Goal: Transaction & Acquisition: Purchase product/service

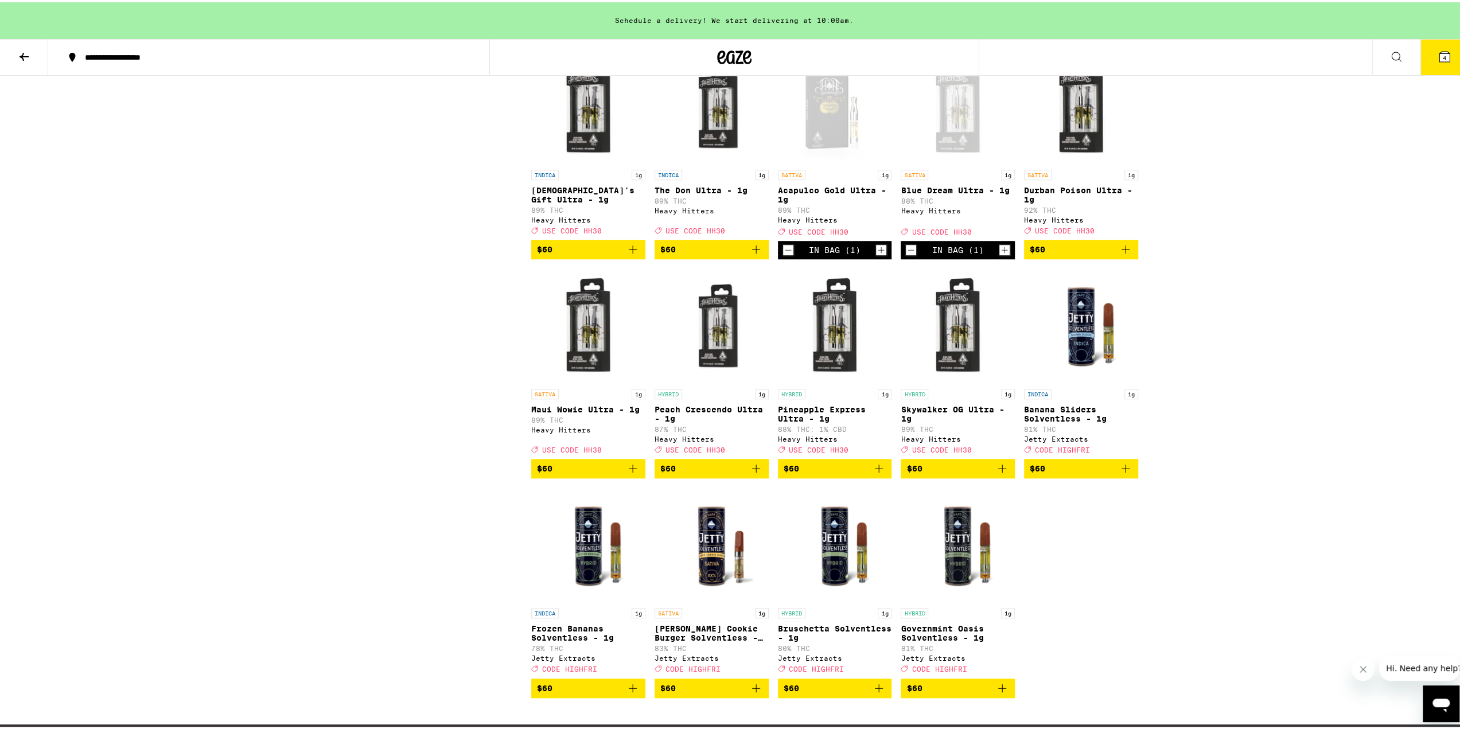
click at [828, 451] on span "USE CODE HH30" at bounding box center [819, 446] width 60 height 7
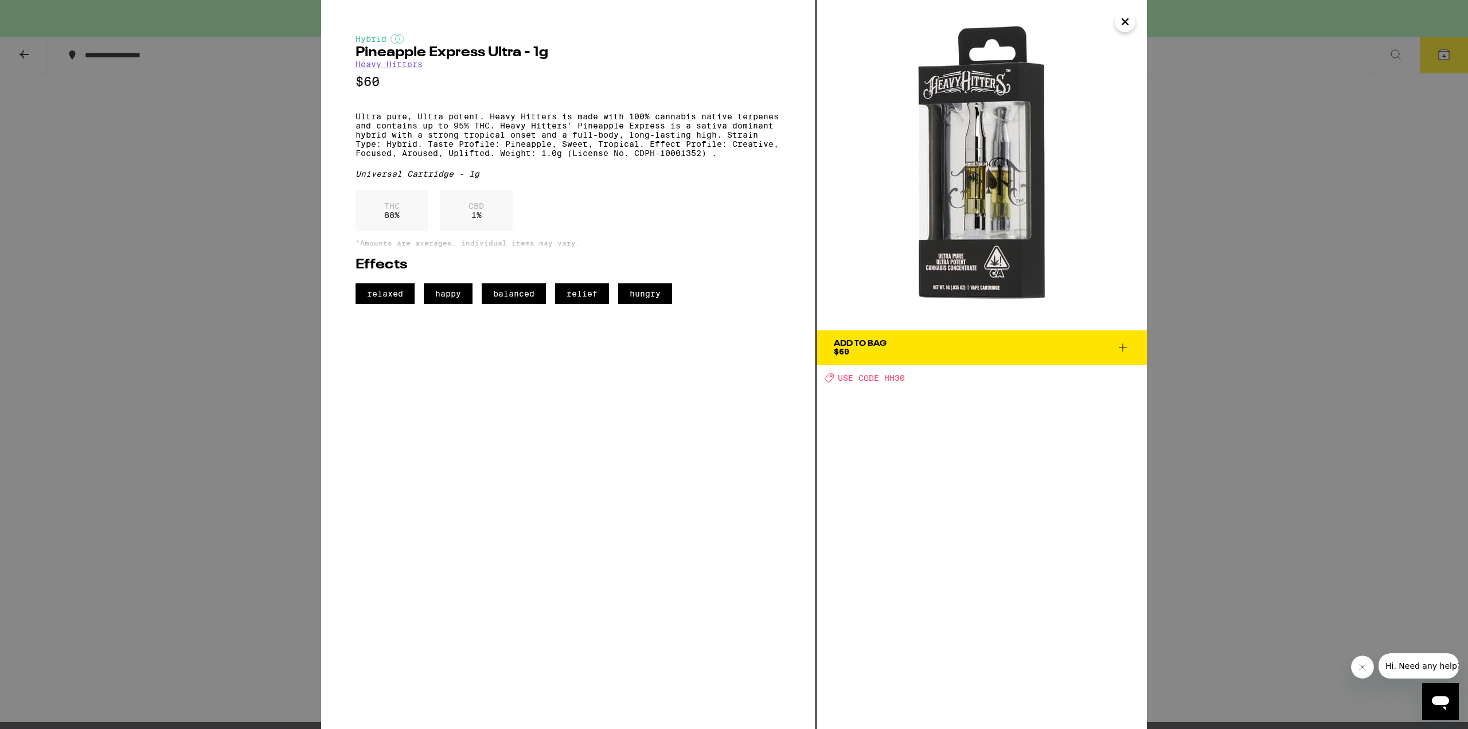
click at [893, 380] on span "USE CODE HH30" at bounding box center [871, 377] width 67 height 9
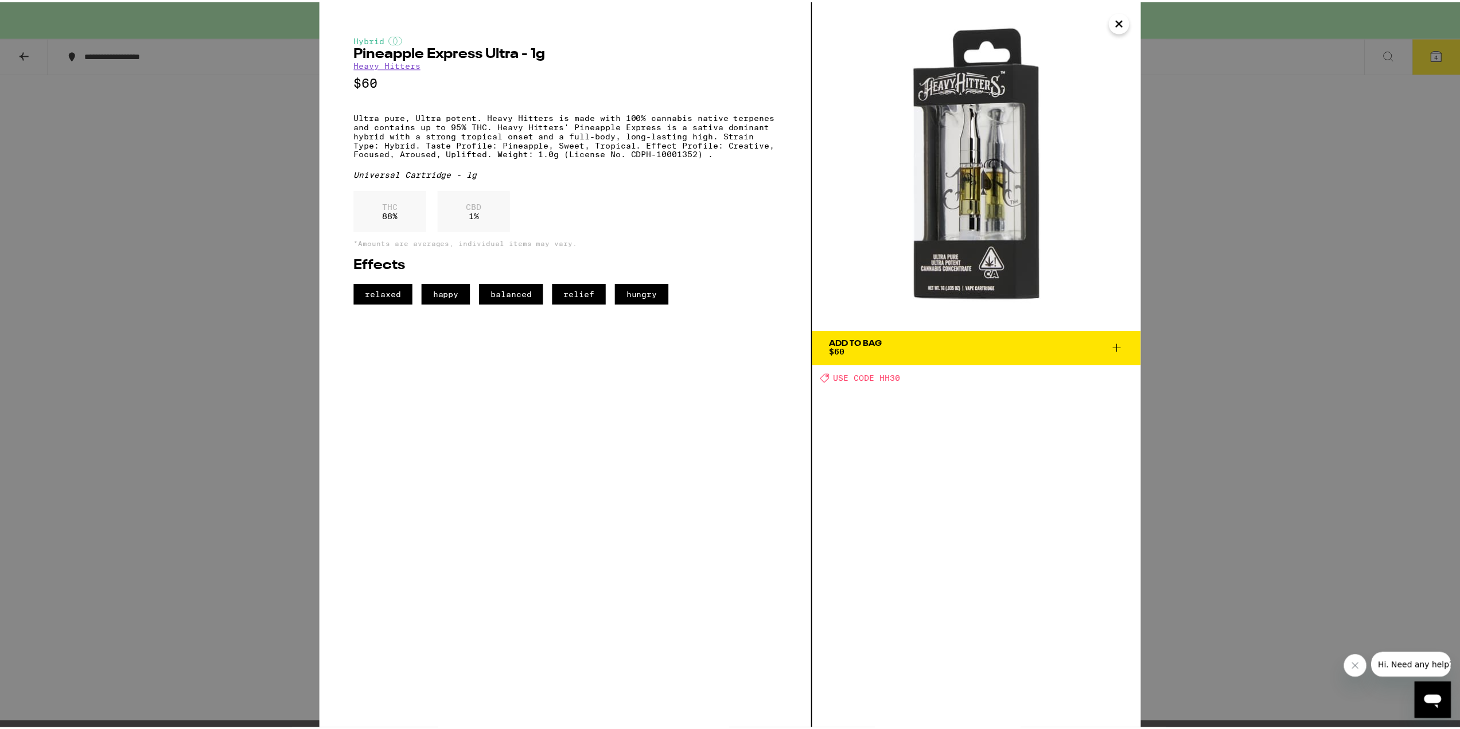
scroll to position [768, 0]
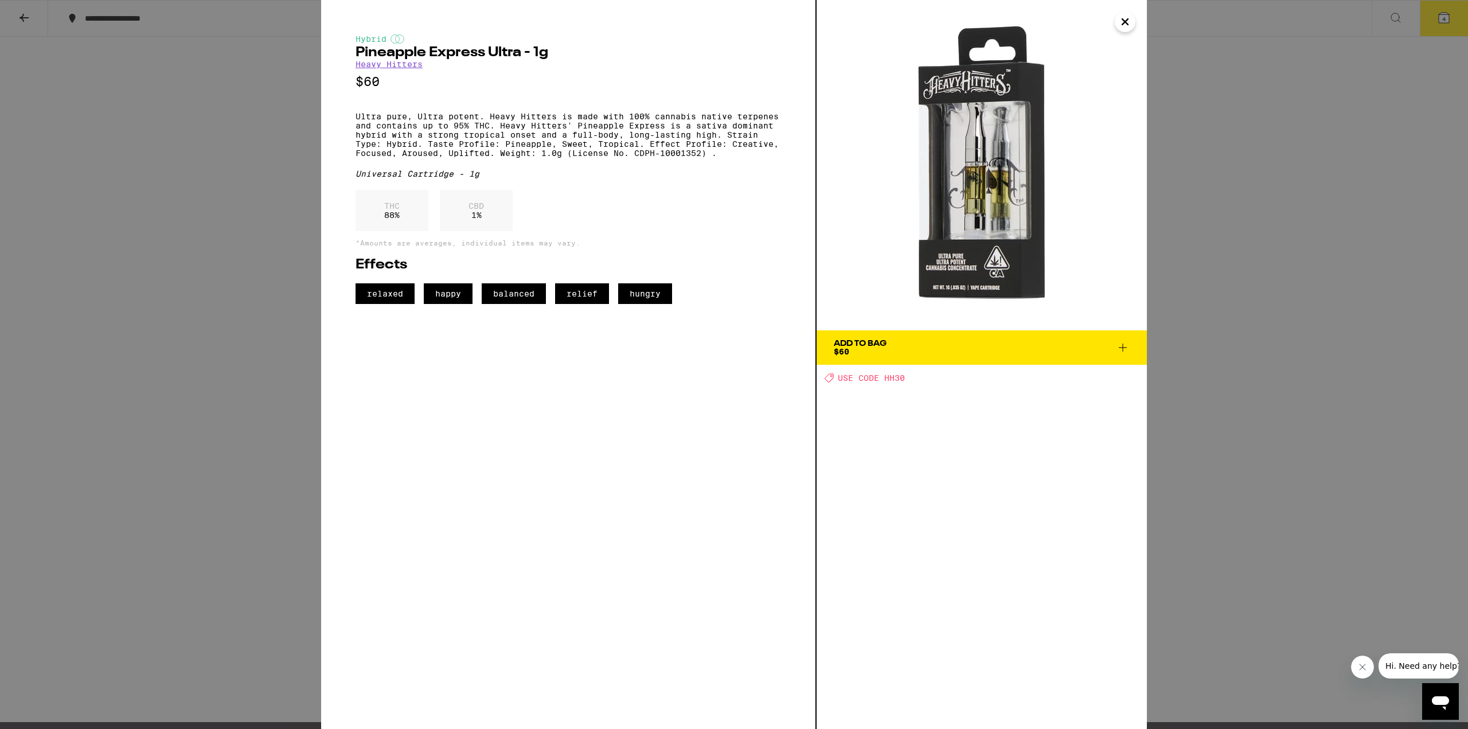
drag, startPoint x: 893, startPoint y: 380, endPoint x: 910, endPoint y: 377, distance: 17.0
click at [909, 379] on div "Deal Created with Sketch. USE CODE HH30" at bounding box center [986, 378] width 322 height 10
drag, startPoint x: 910, startPoint y: 377, endPoint x: 883, endPoint y: 380, distance: 27.1
click at [883, 380] on div "Deal Created with Sketch. USE CODE HH30" at bounding box center [986, 378] width 322 height 10
copy span "HH30"
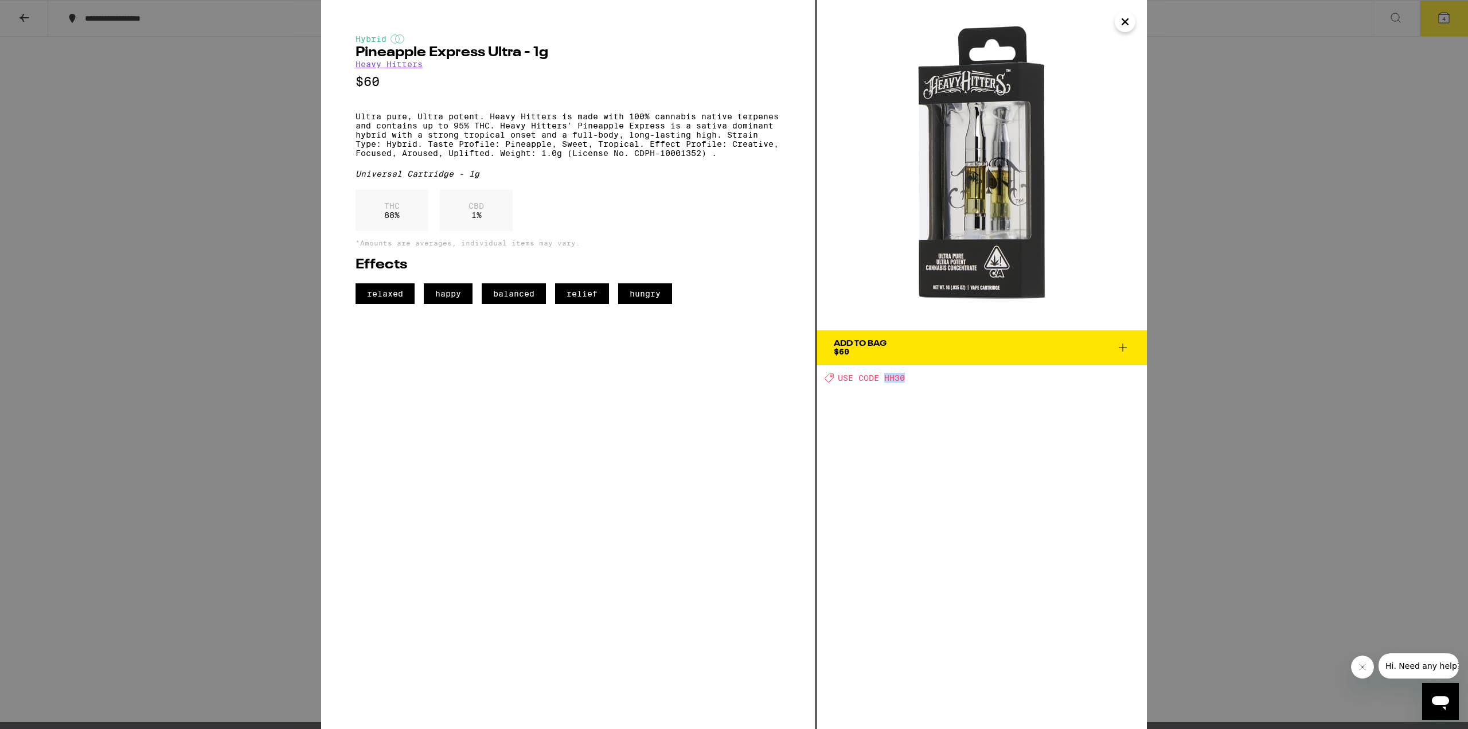
click at [1125, 21] on icon "Close" at bounding box center [1126, 22] width 6 height 6
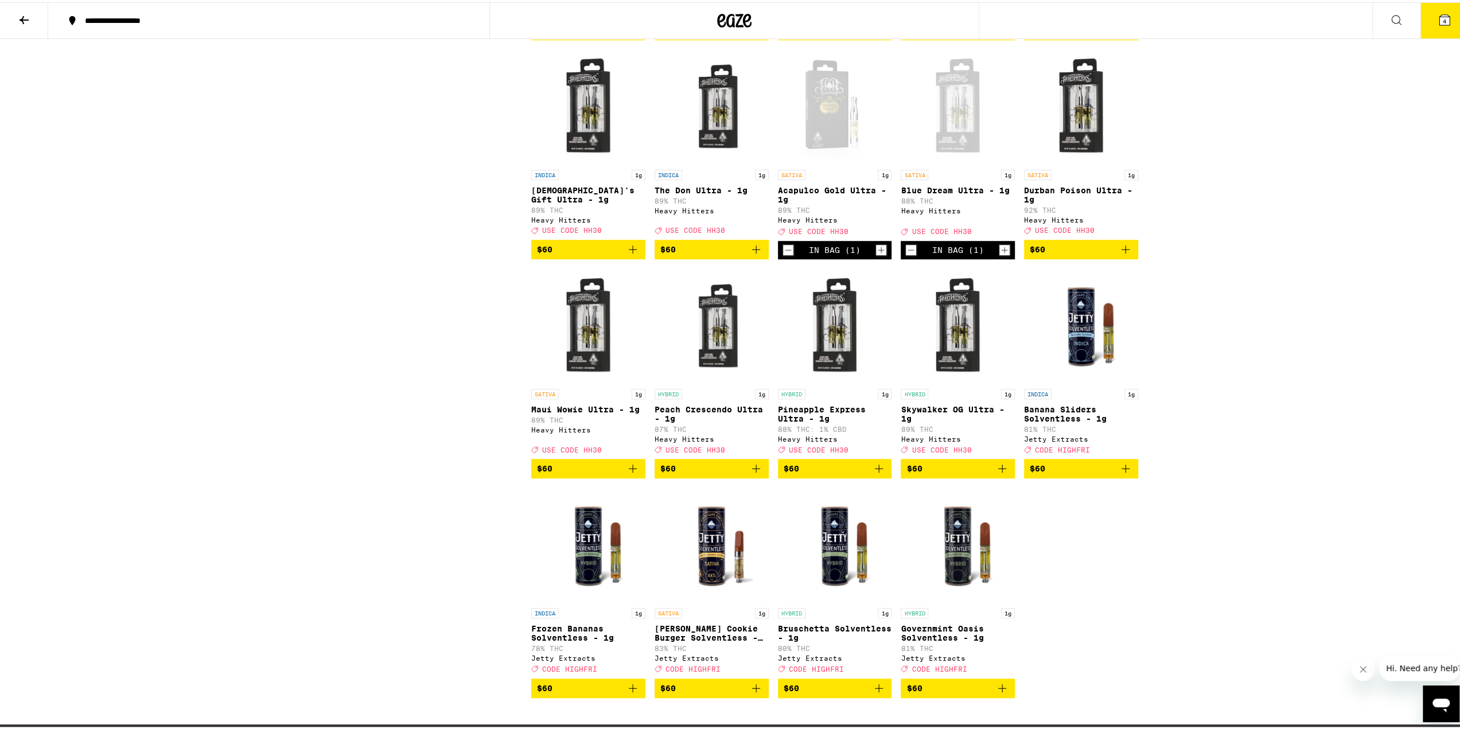
click at [1442, 21] on icon at bounding box center [1445, 18] width 14 height 14
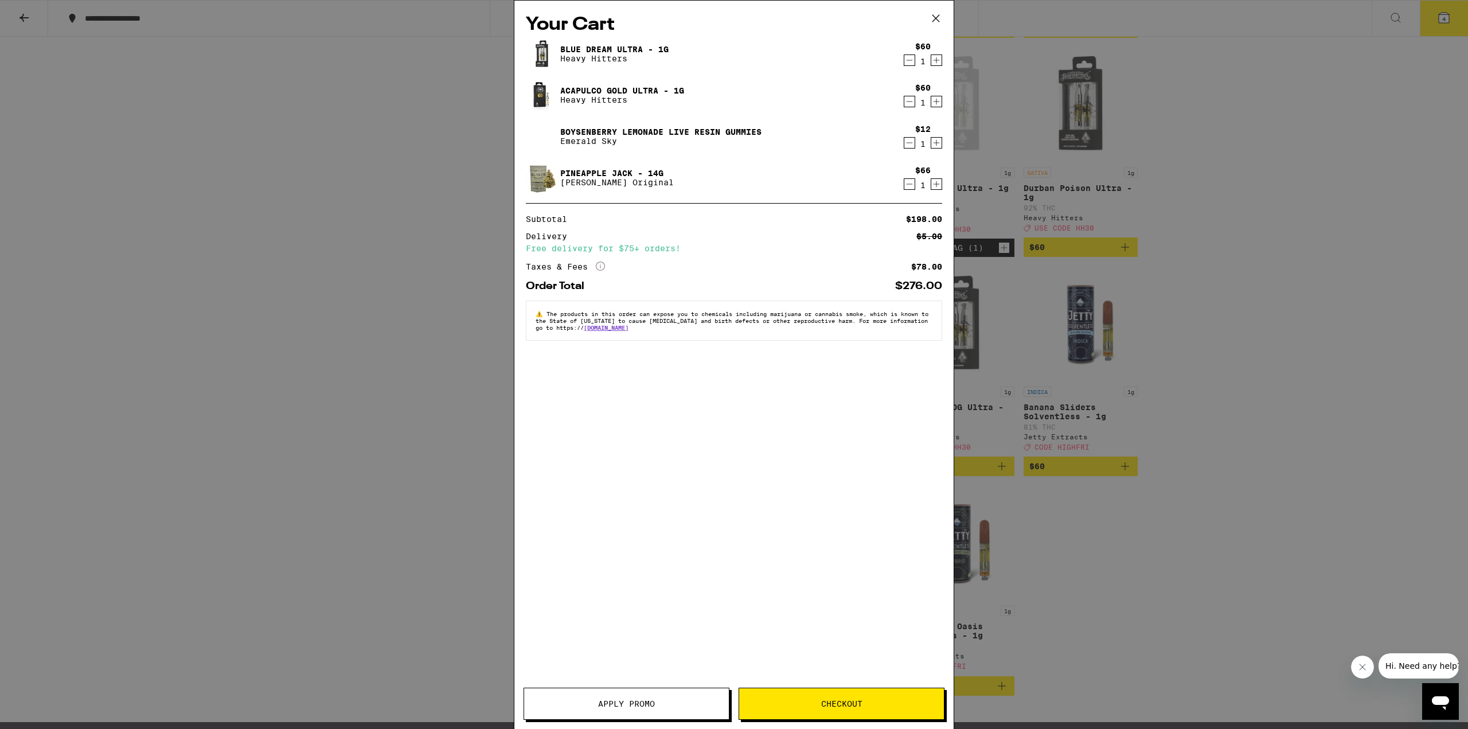
click at [656, 710] on button "Apply Promo" at bounding box center [627, 704] width 206 height 32
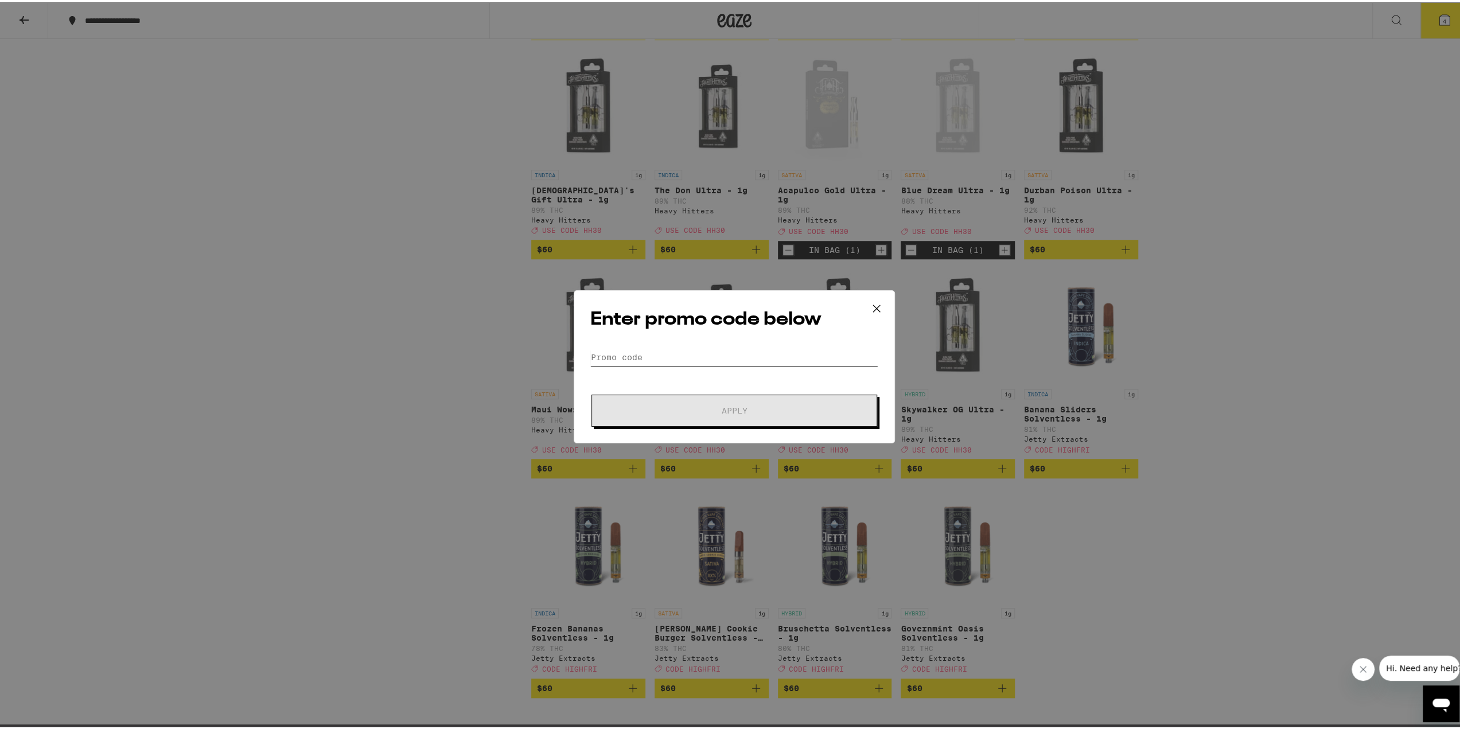
paste input "HH30"
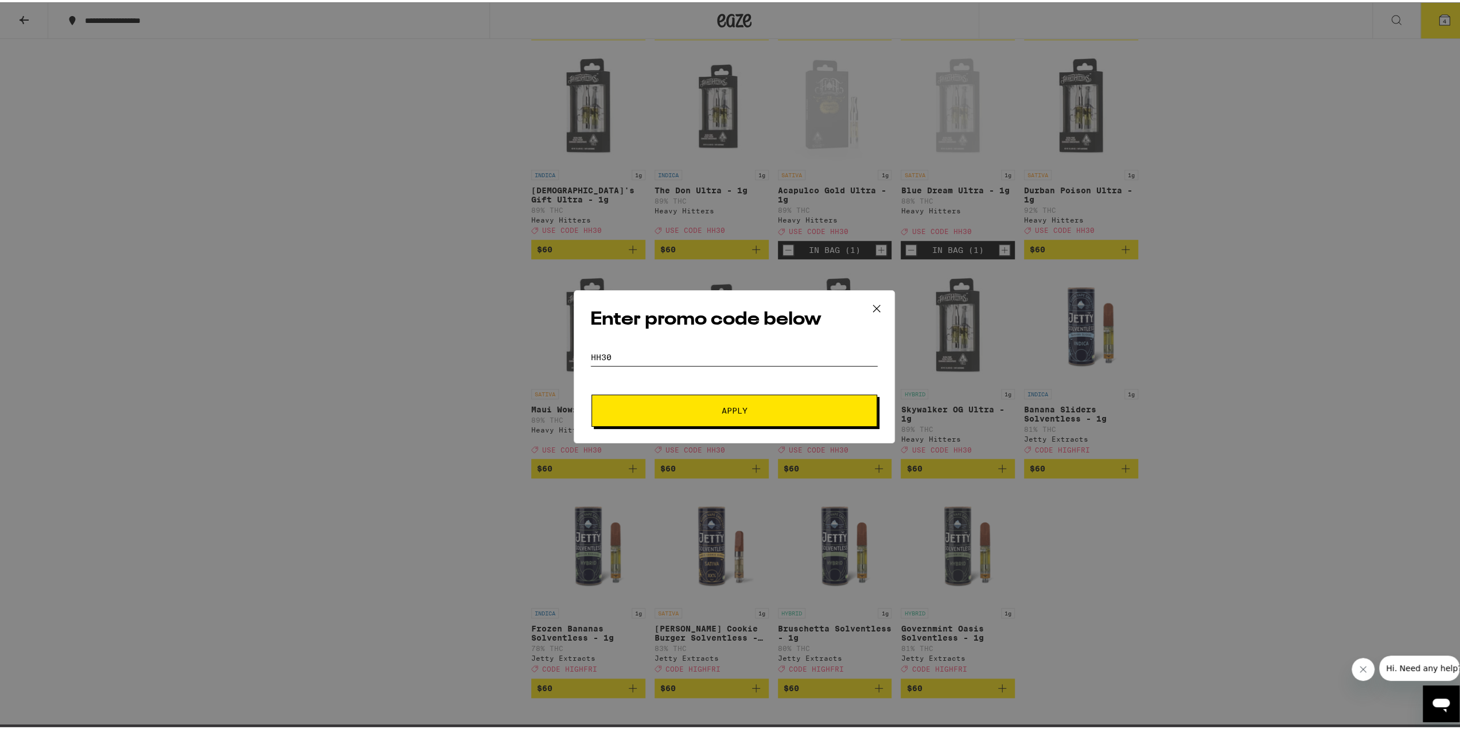
type input "HH30"
click at [674, 402] on button "Apply" at bounding box center [734, 408] width 286 height 32
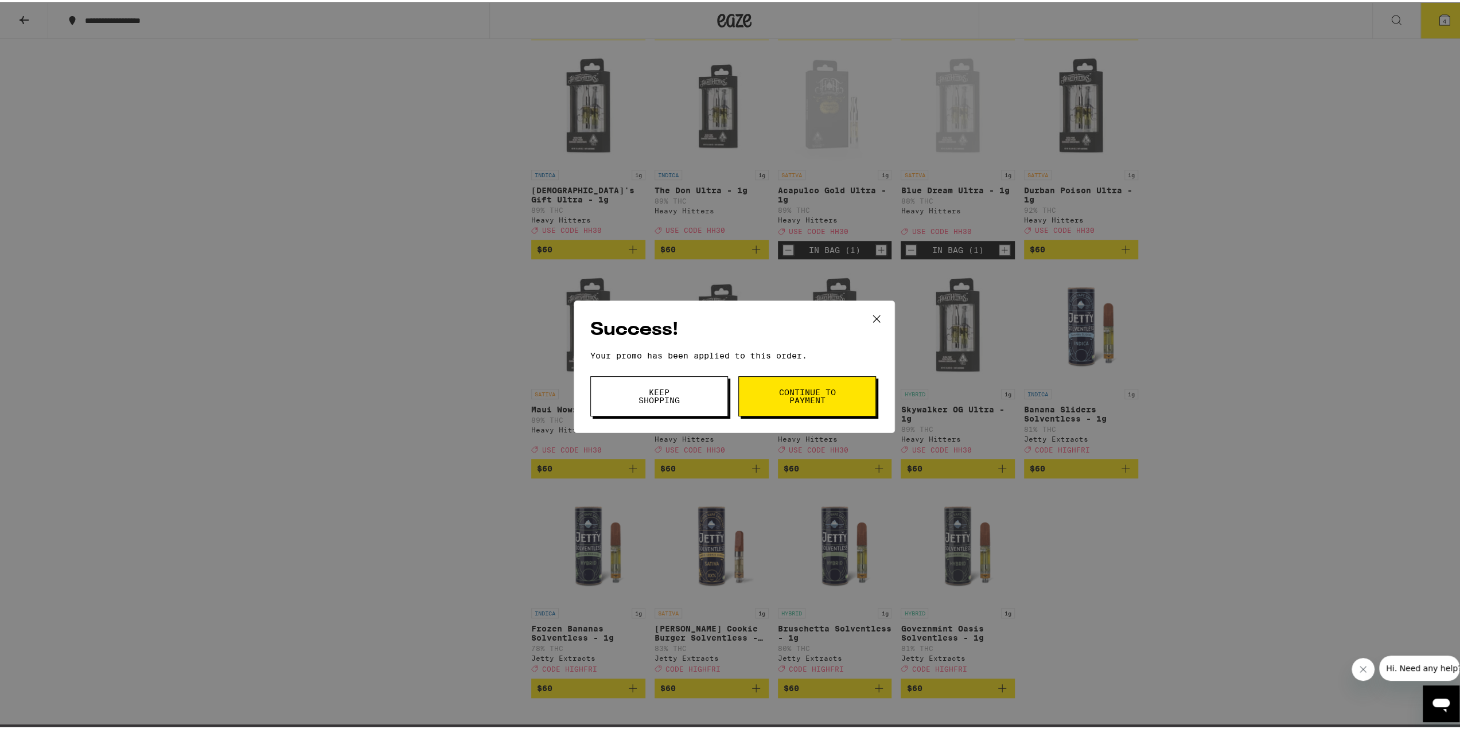
click at [659, 408] on button "Keep Shopping" at bounding box center [659, 394] width 138 height 40
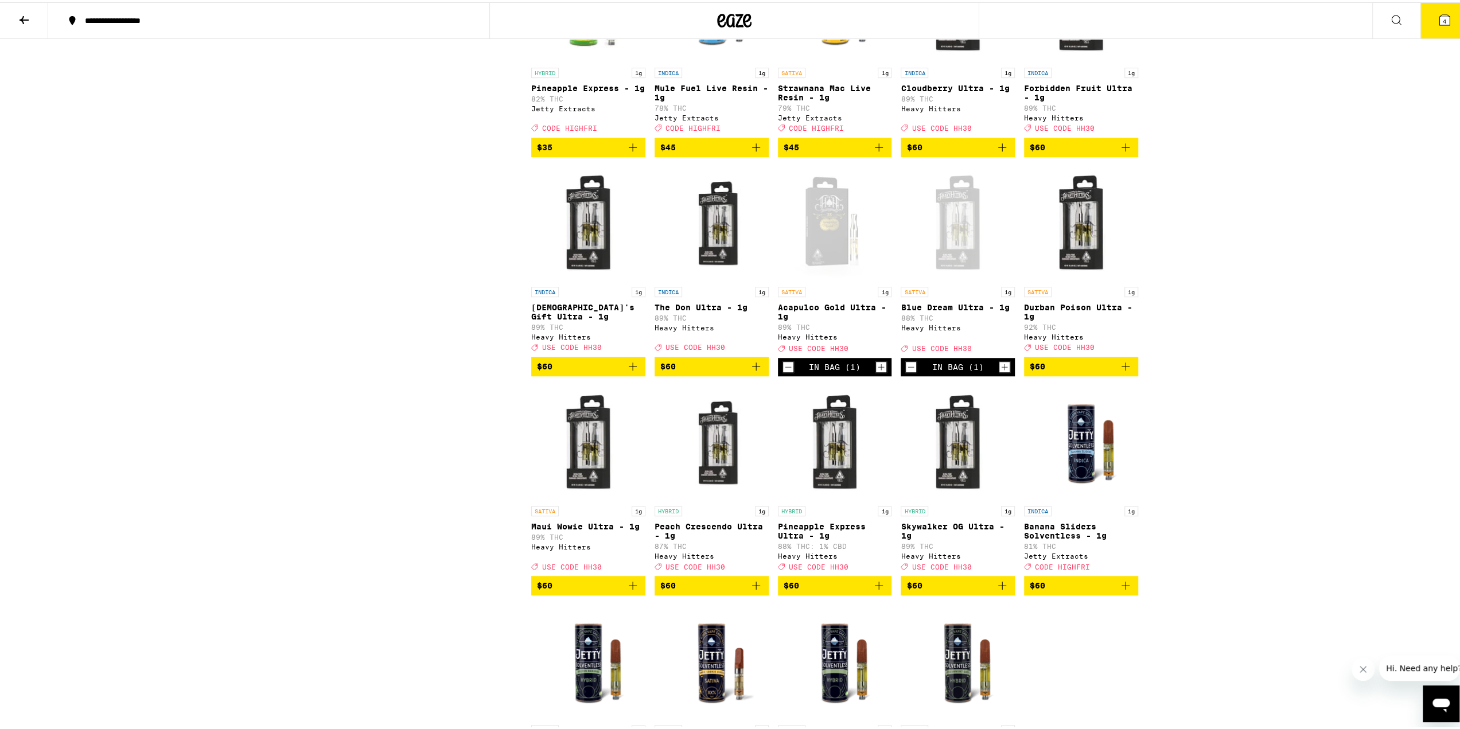
scroll to position [481, 0]
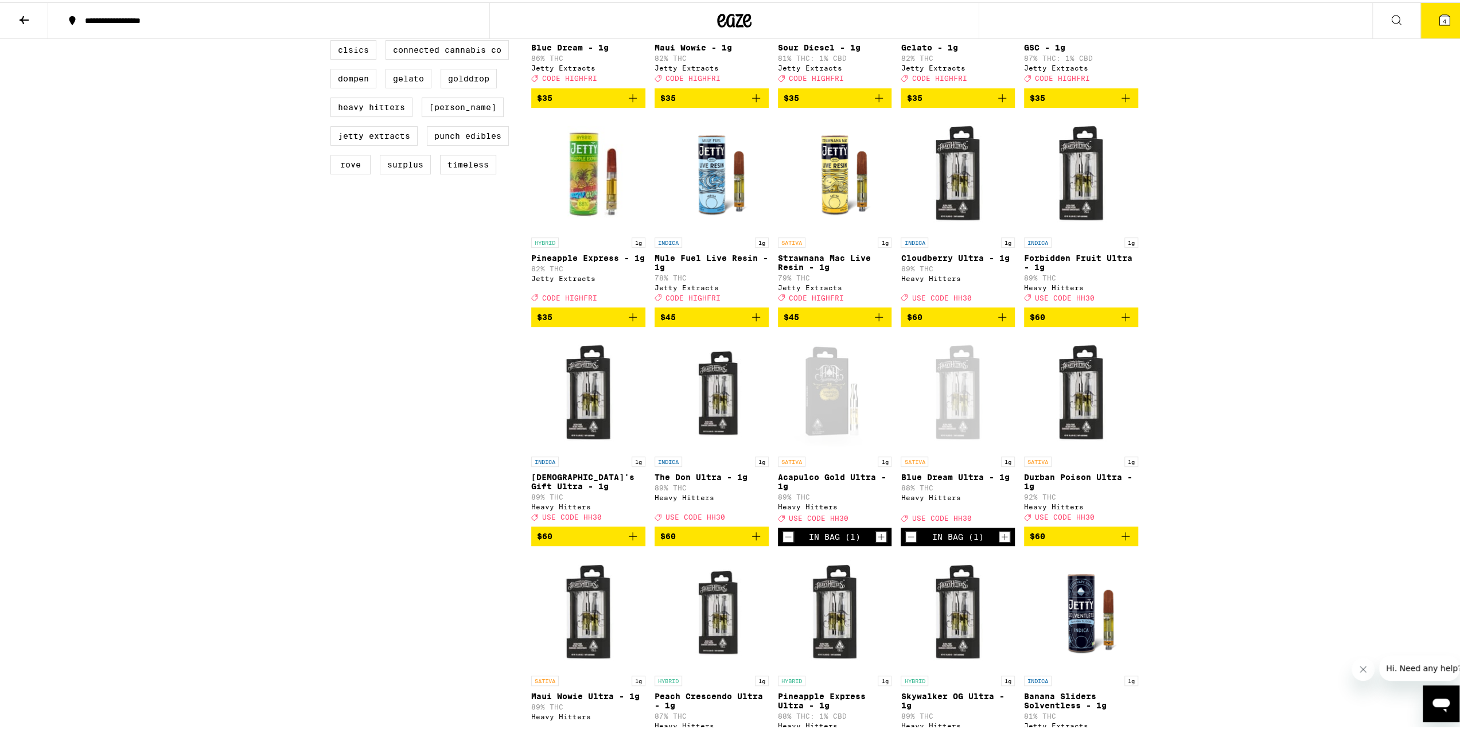
click at [838, 270] on p "Strawnana Mac Live Resin - 1g" at bounding box center [835, 260] width 114 height 18
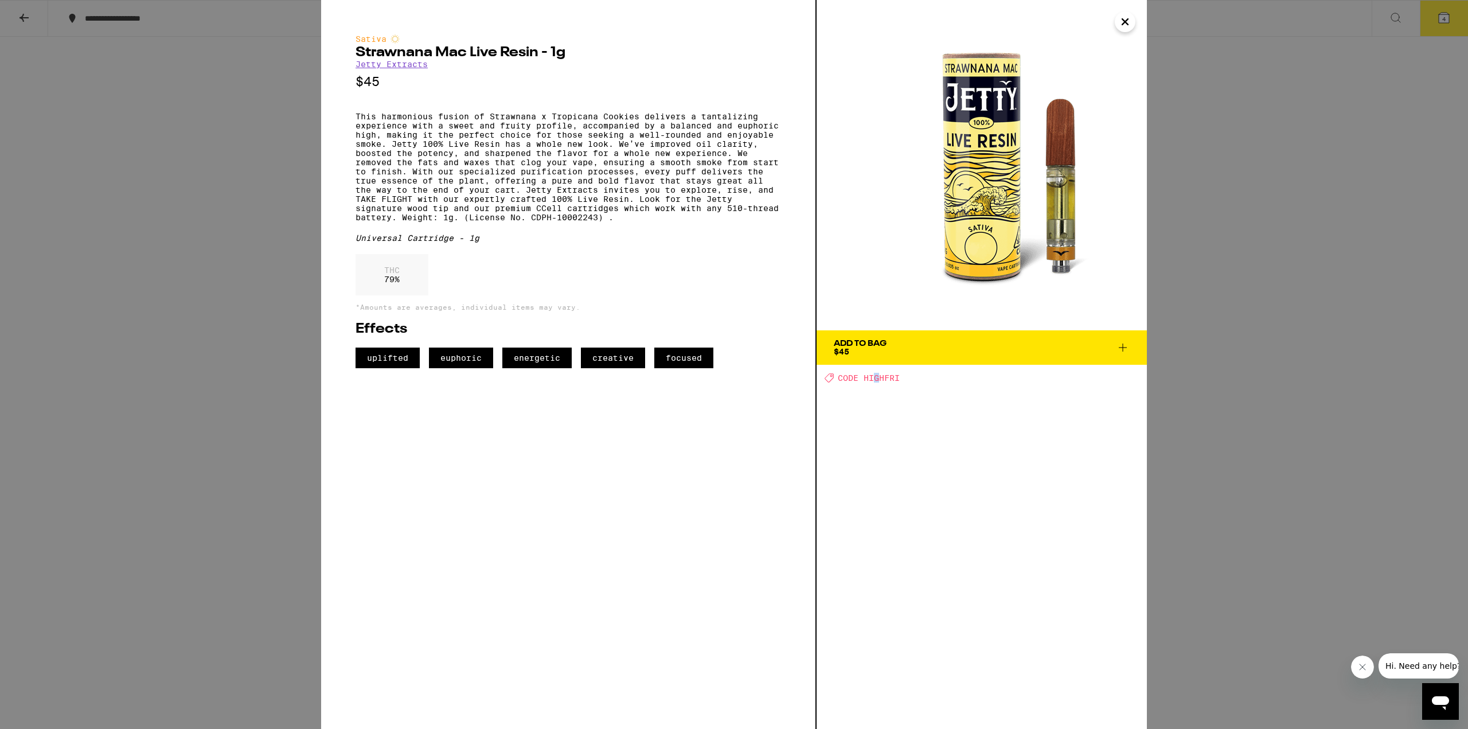
click at [877, 380] on span "CODE HIGHFRI" at bounding box center [869, 377] width 62 height 9
drag, startPoint x: 876, startPoint y: 380, endPoint x: 913, endPoint y: 373, distance: 37.4
click at [913, 373] on div "Deal Created with Sketch. CODE HIGHFRI" at bounding box center [986, 378] width 322 height 10
drag, startPoint x: 910, startPoint y: 376, endPoint x: 872, endPoint y: 381, distance: 38.8
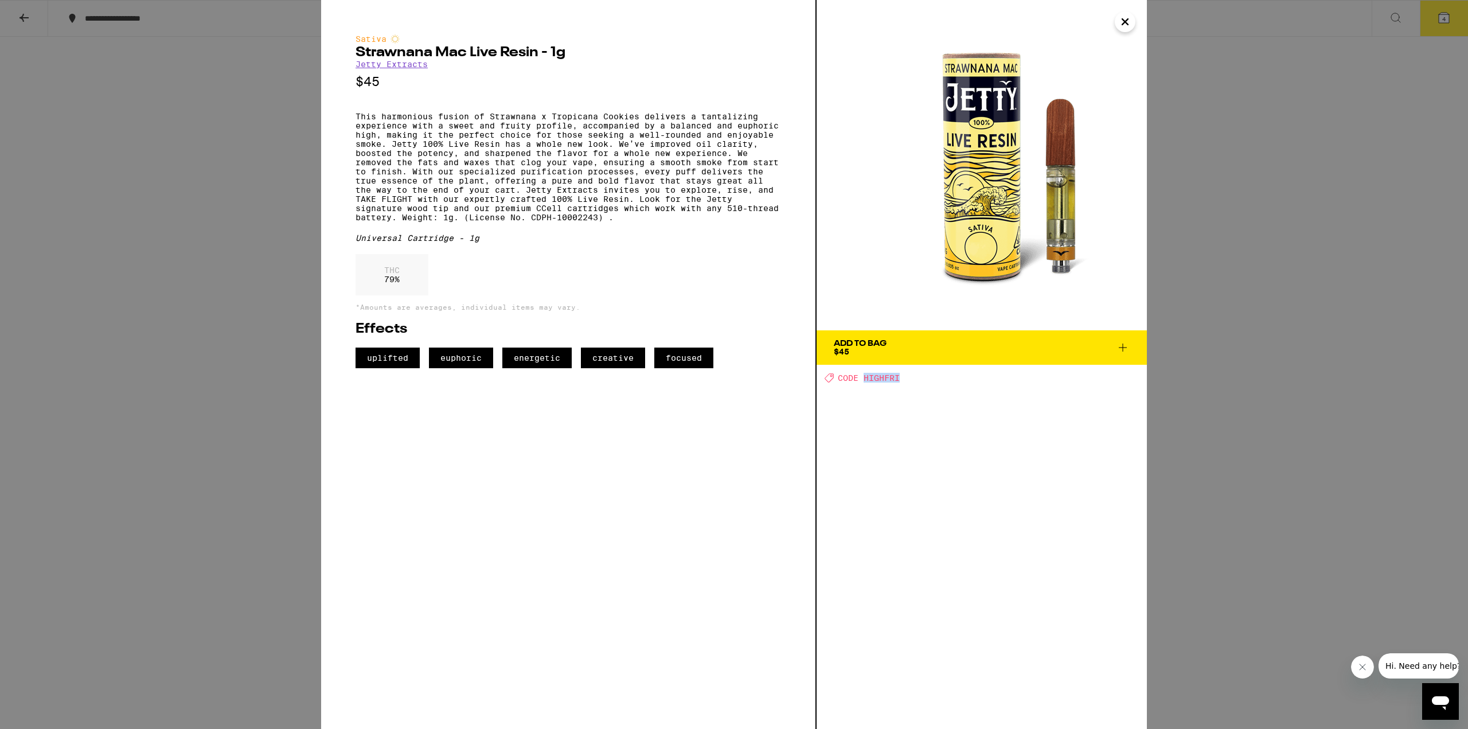
click at [867, 381] on div "Deal Created with Sketch. CODE HIGHFRI" at bounding box center [986, 378] width 322 height 10
drag, startPoint x: 872, startPoint y: 380, endPoint x: 864, endPoint y: 380, distance: 8.6
click at [862, 379] on span "CODE HIGHFRI" at bounding box center [869, 377] width 62 height 9
drag, startPoint x: 866, startPoint y: 379, endPoint x: 898, endPoint y: 379, distance: 32.1
click at [897, 377] on span "CODE HIGHFRI" at bounding box center [869, 377] width 62 height 9
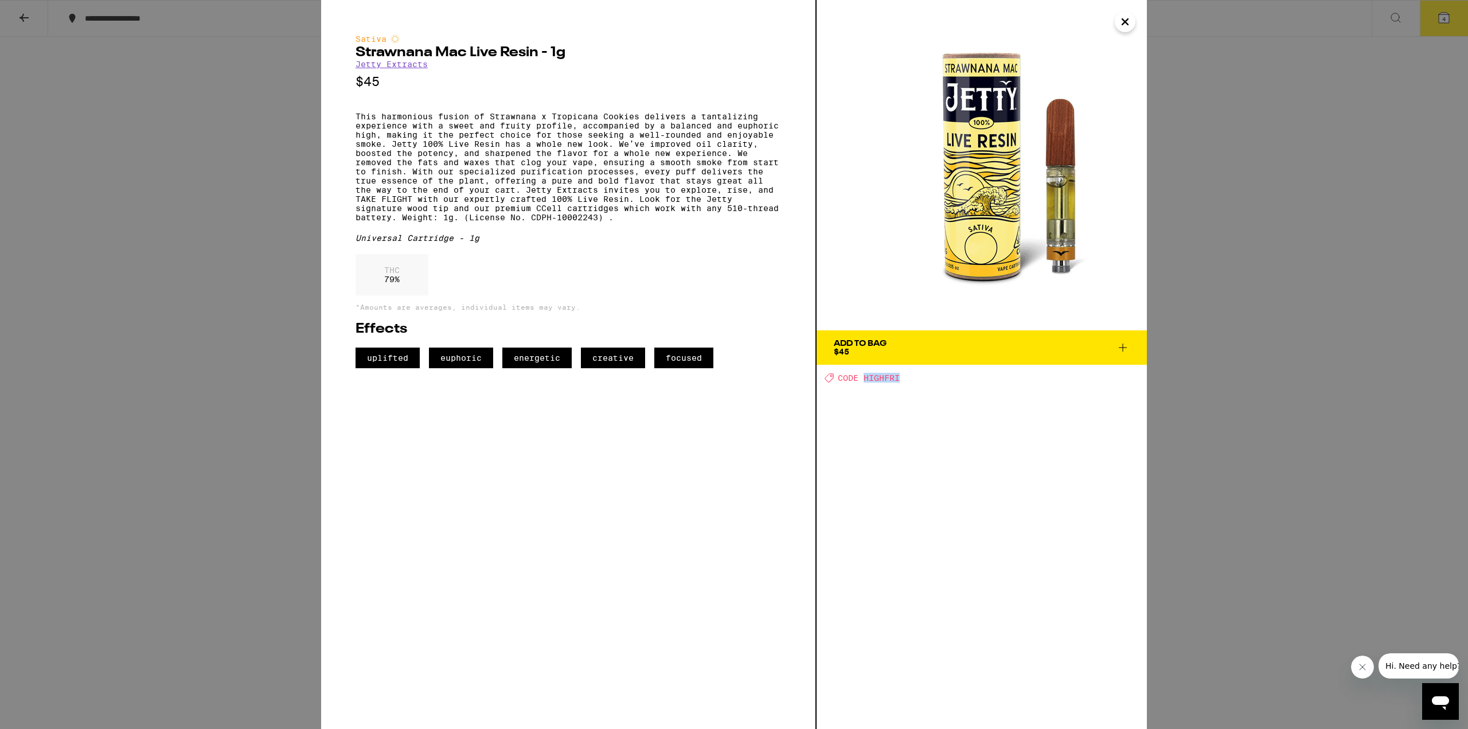
drag, startPoint x: 898, startPoint y: 379, endPoint x: 864, endPoint y: 380, distance: 34.4
click at [863, 380] on span "CODE HIGHFRI" at bounding box center [869, 377] width 62 height 9
copy span "HIGHFRI"
drag, startPoint x: 1278, startPoint y: 149, endPoint x: 1347, endPoint y: 72, distance: 103.6
click at [1280, 145] on div "Sativa Strawnana Mac Live Resin - 1g Jetty Extracts $45 This harmonious fusion …" at bounding box center [734, 364] width 1468 height 729
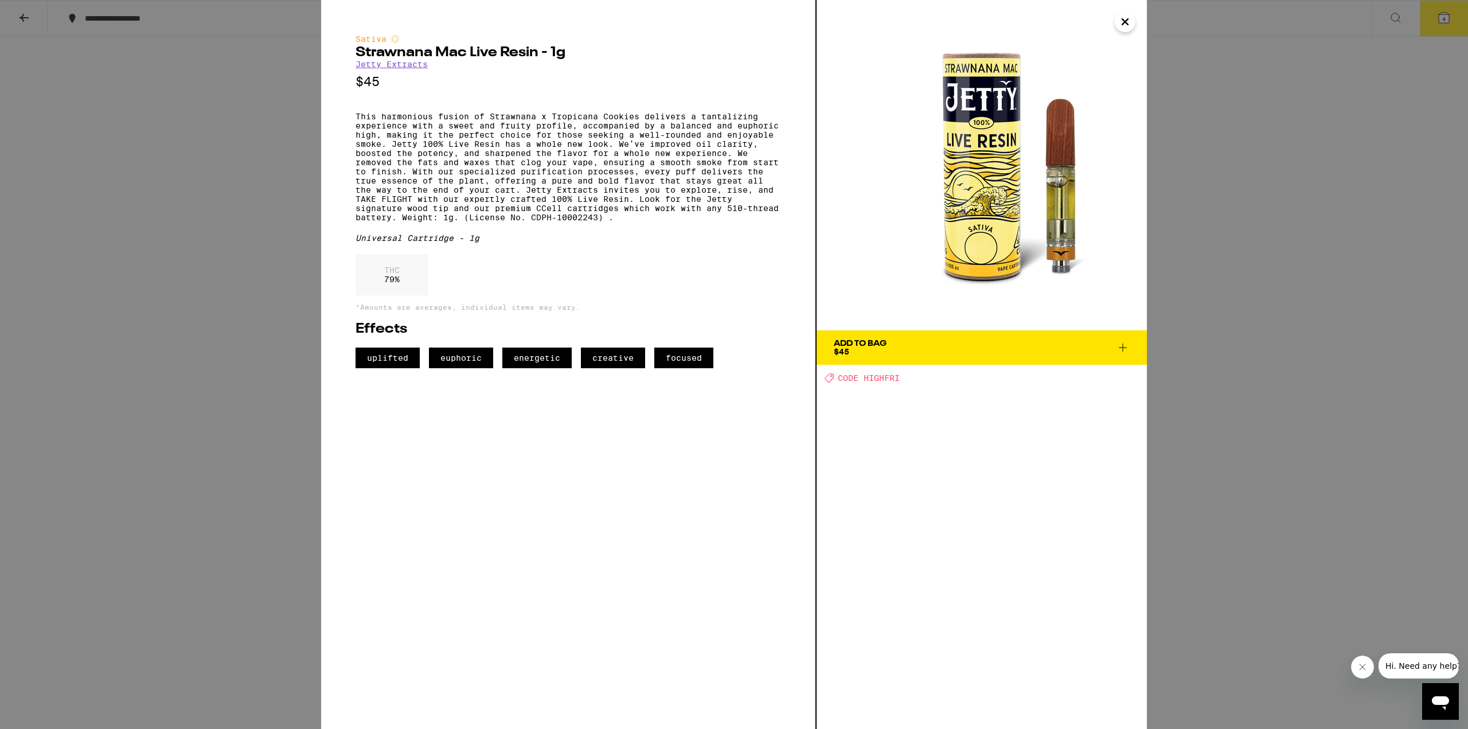
click at [1133, 29] on img at bounding box center [982, 165] width 330 height 330
click at [1119, 17] on icon "Close" at bounding box center [1126, 21] width 14 height 17
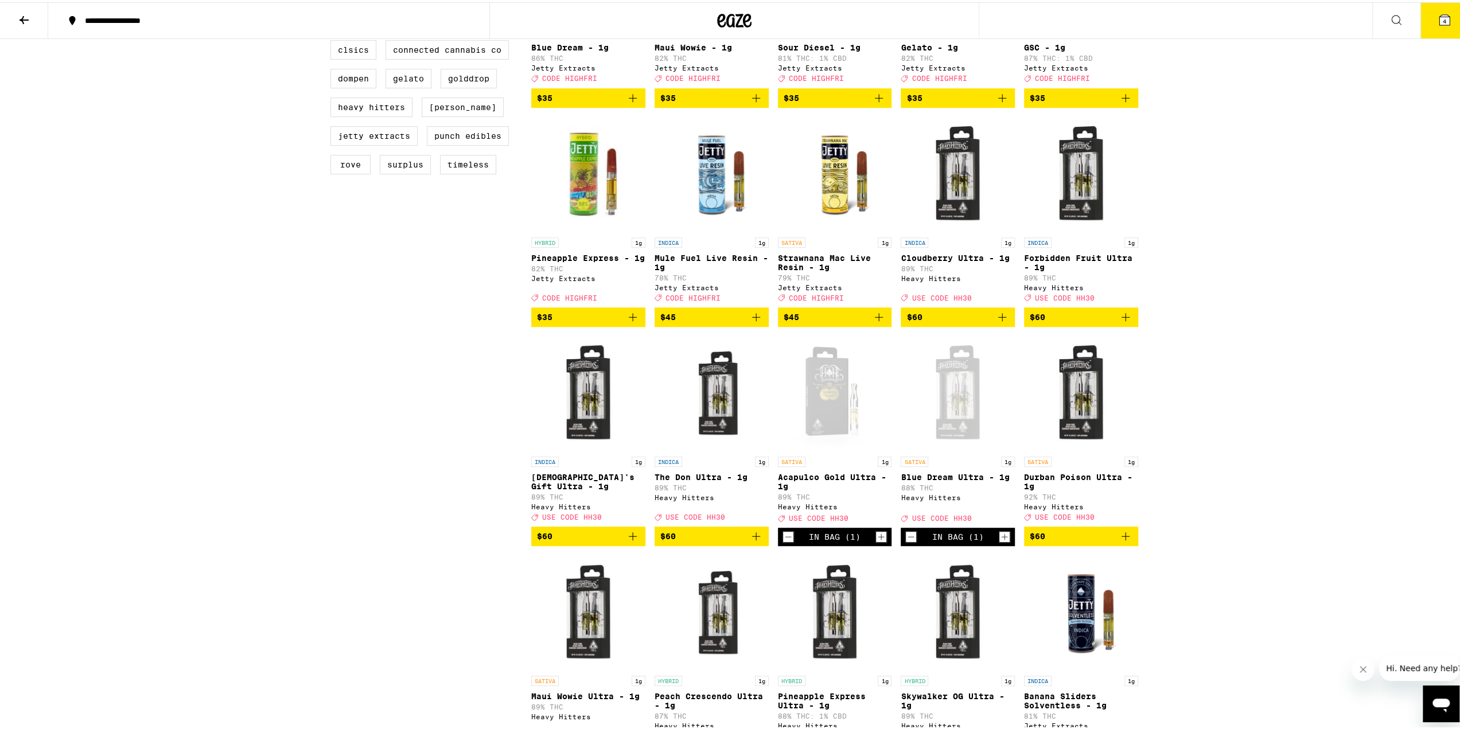
click at [1439, 14] on icon at bounding box center [1444, 18] width 10 height 10
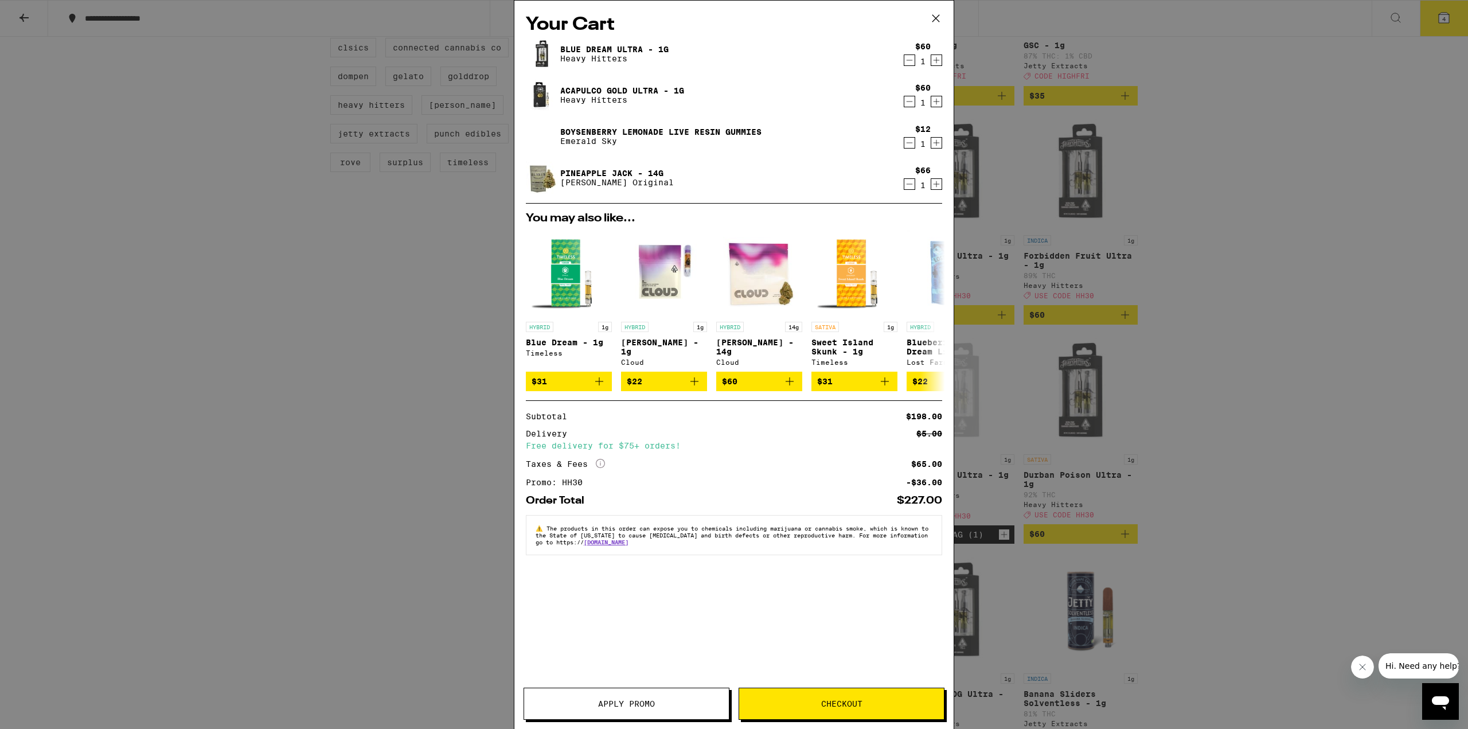
click at [648, 694] on button "Apply Promo" at bounding box center [627, 704] width 206 height 32
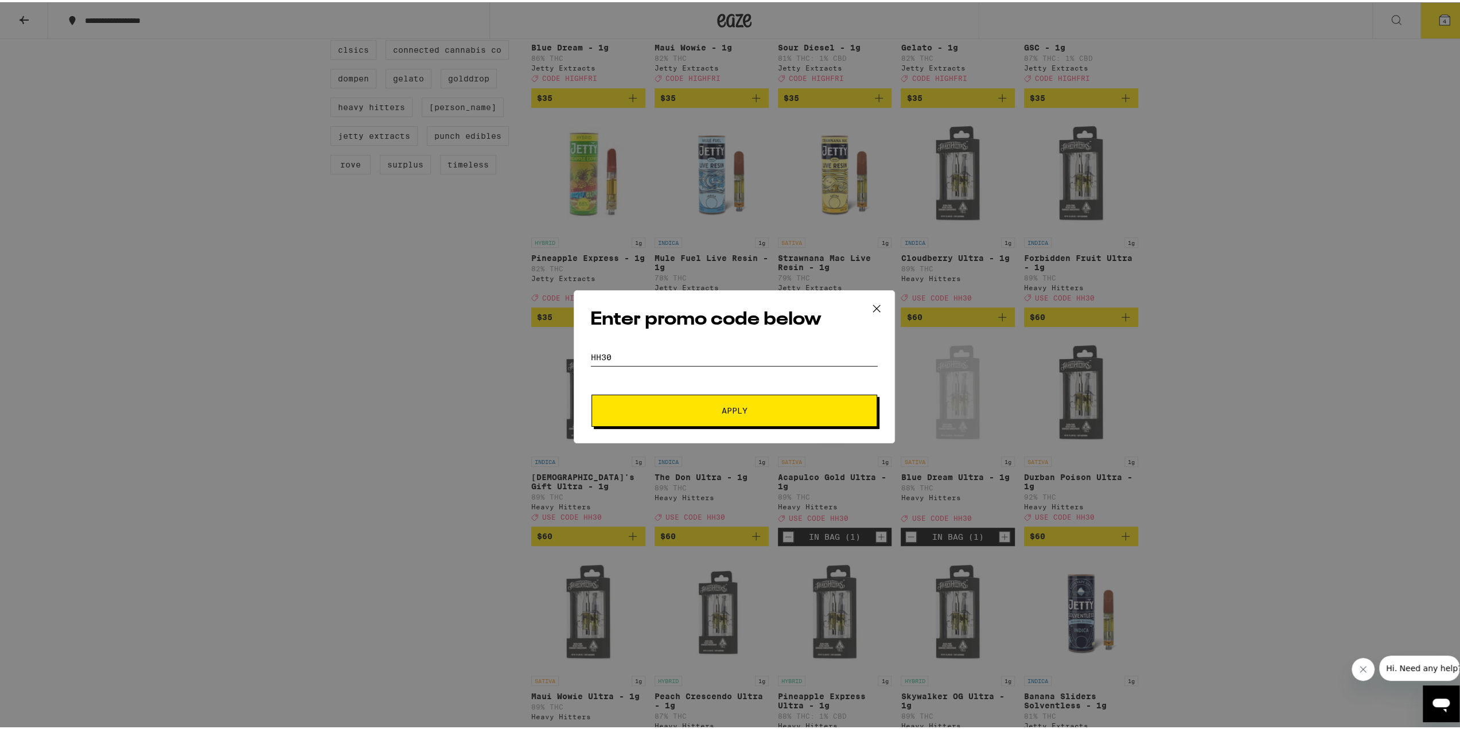
click at [641, 352] on input "HH30" at bounding box center [734, 354] width 288 height 17
drag, startPoint x: 587, startPoint y: 349, endPoint x: 554, endPoint y: 348, distance: 33.3
click at [554, 348] on div "Enter promo code below Promo Code HH30 Apply" at bounding box center [734, 364] width 1468 height 729
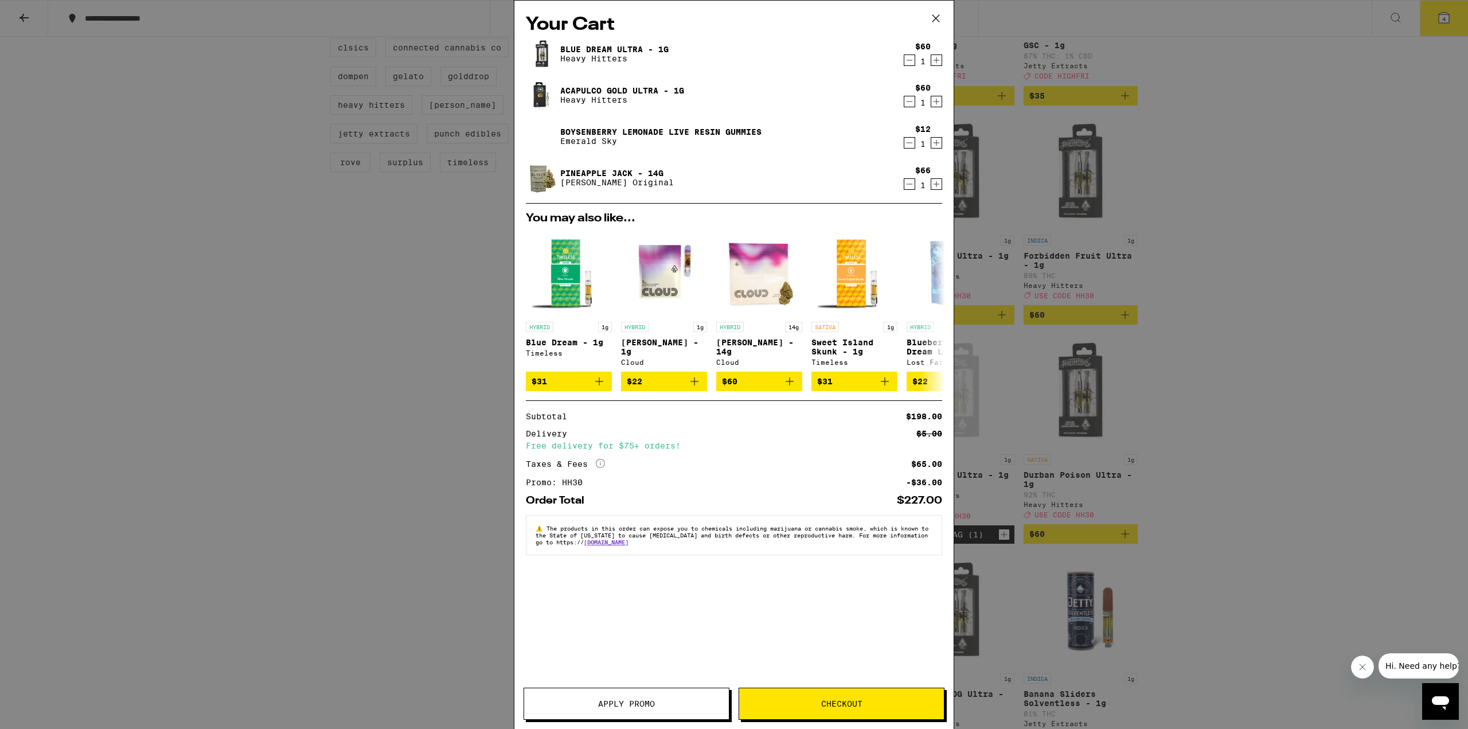
click at [660, 702] on span "Apply Promo" at bounding box center [626, 704] width 205 height 8
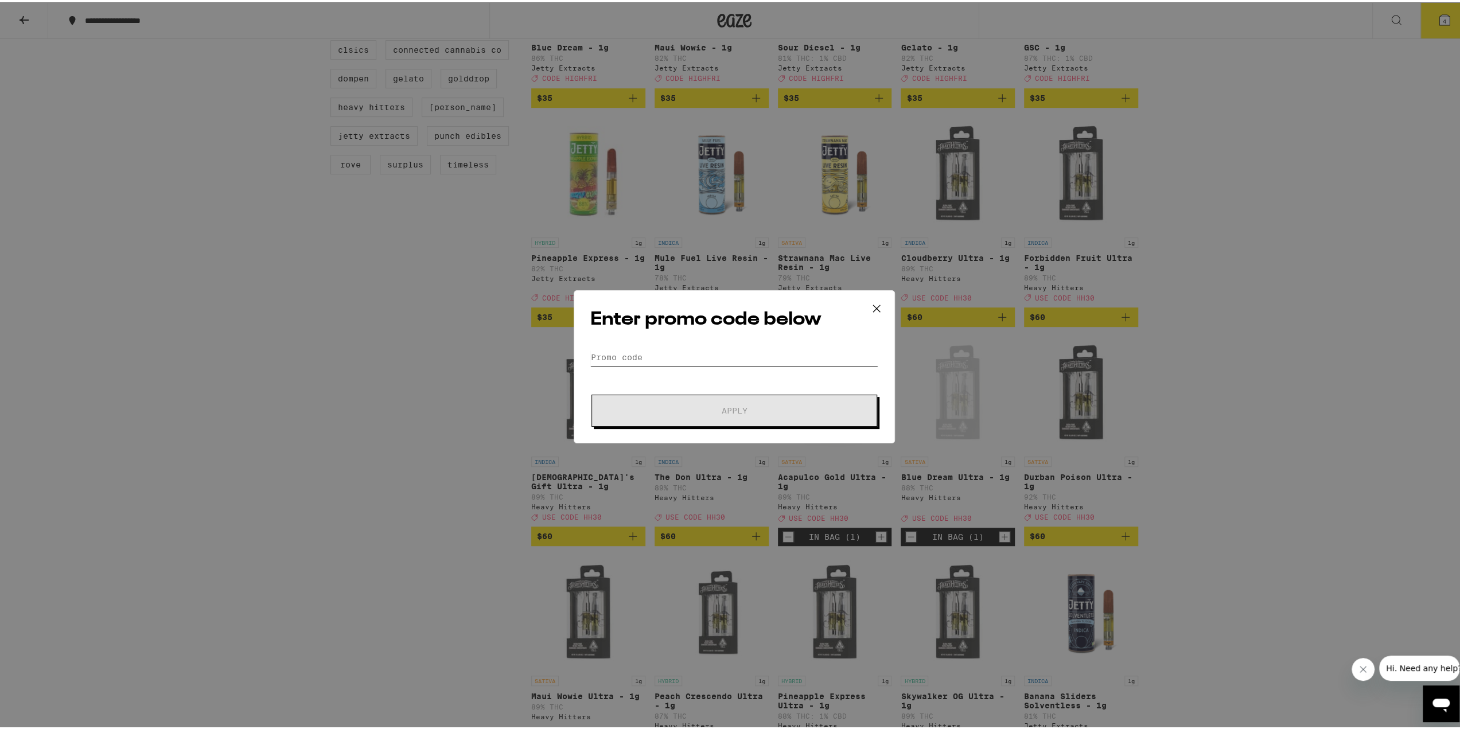
paste input "HIGHFRI"
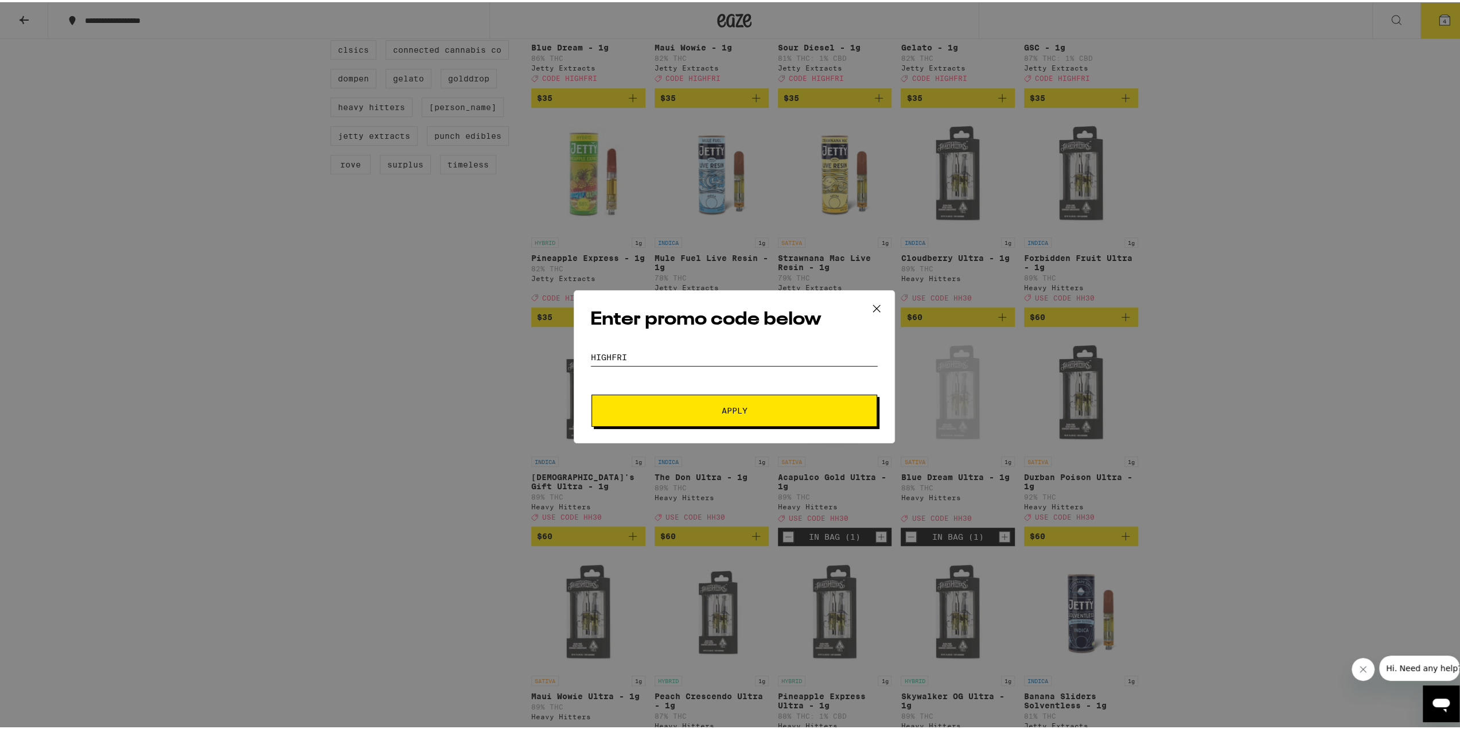
type input "HIGHFRI"
click at [624, 408] on button "Apply" at bounding box center [734, 408] width 286 height 32
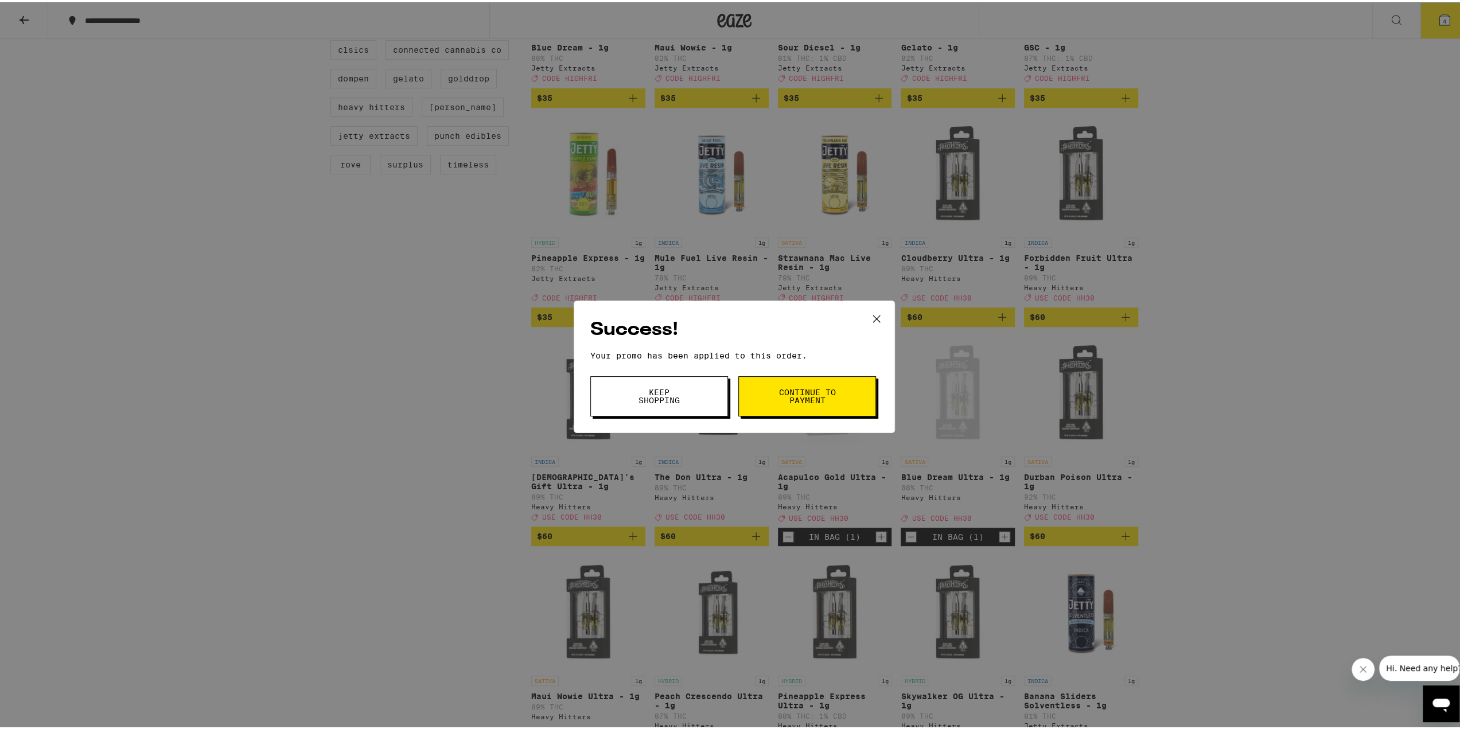
click at [684, 384] on button "Keep Shopping" at bounding box center [659, 394] width 138 height 40
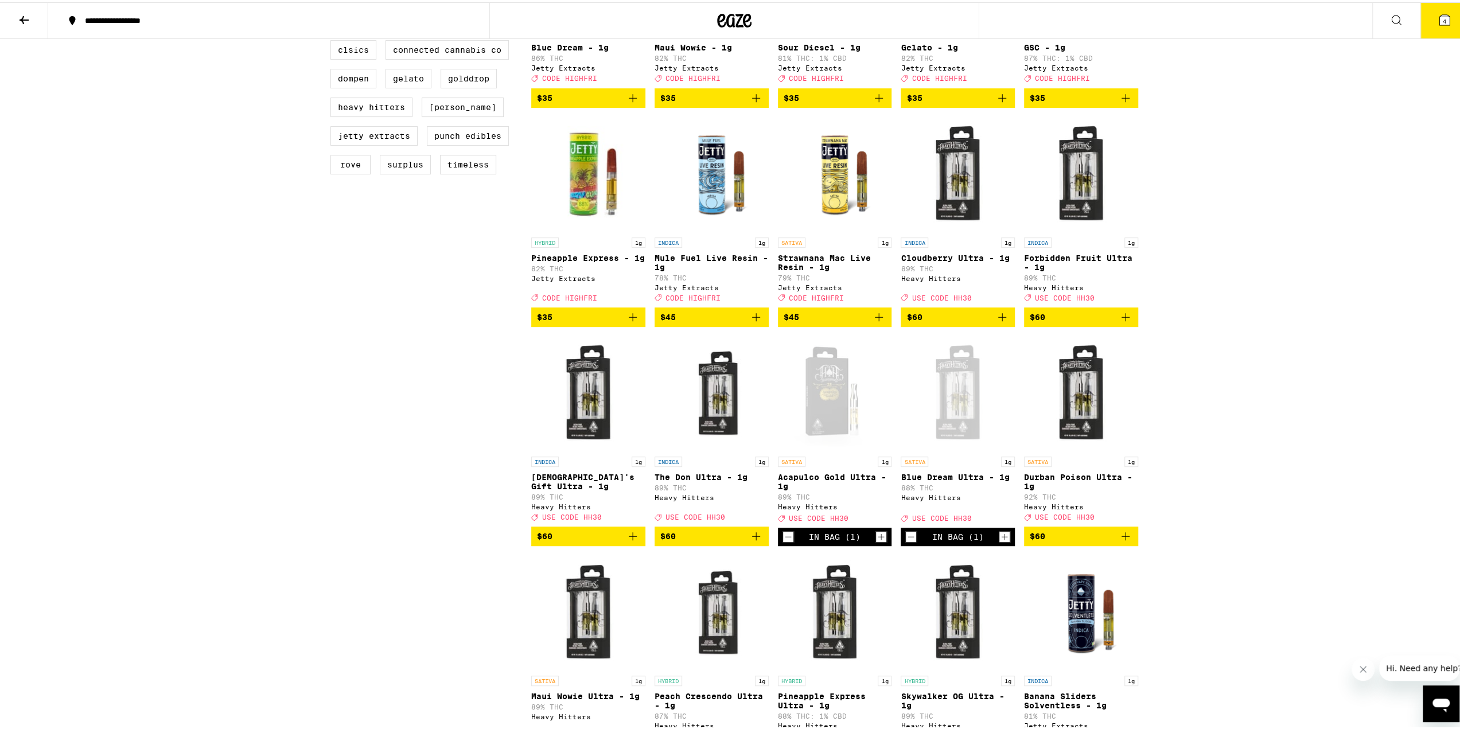
click at [1442, 11] on icon at bounding box center [1445, 18] width 14 height 14
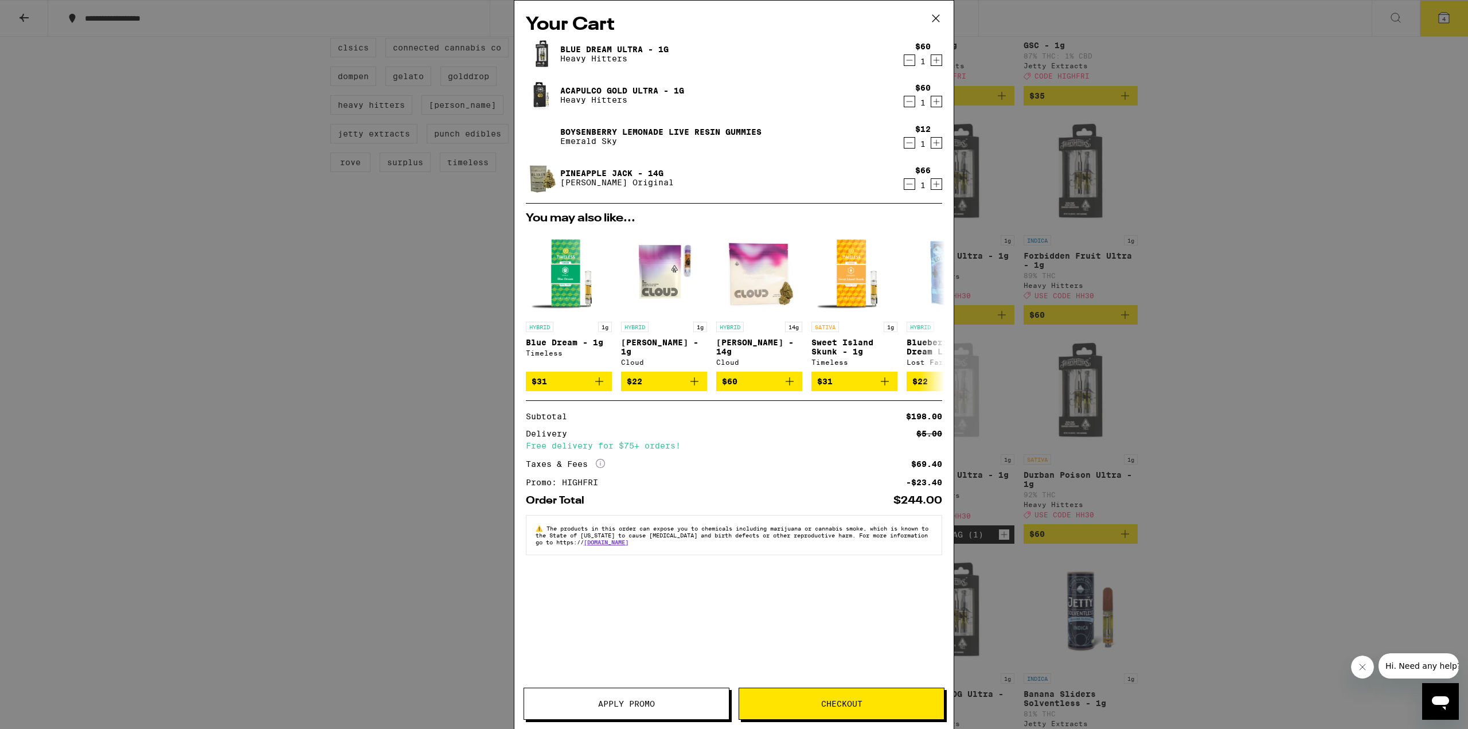
click at [909, 103] on icon "Decrement" at bounding box center [910, 102] width 10 height 14
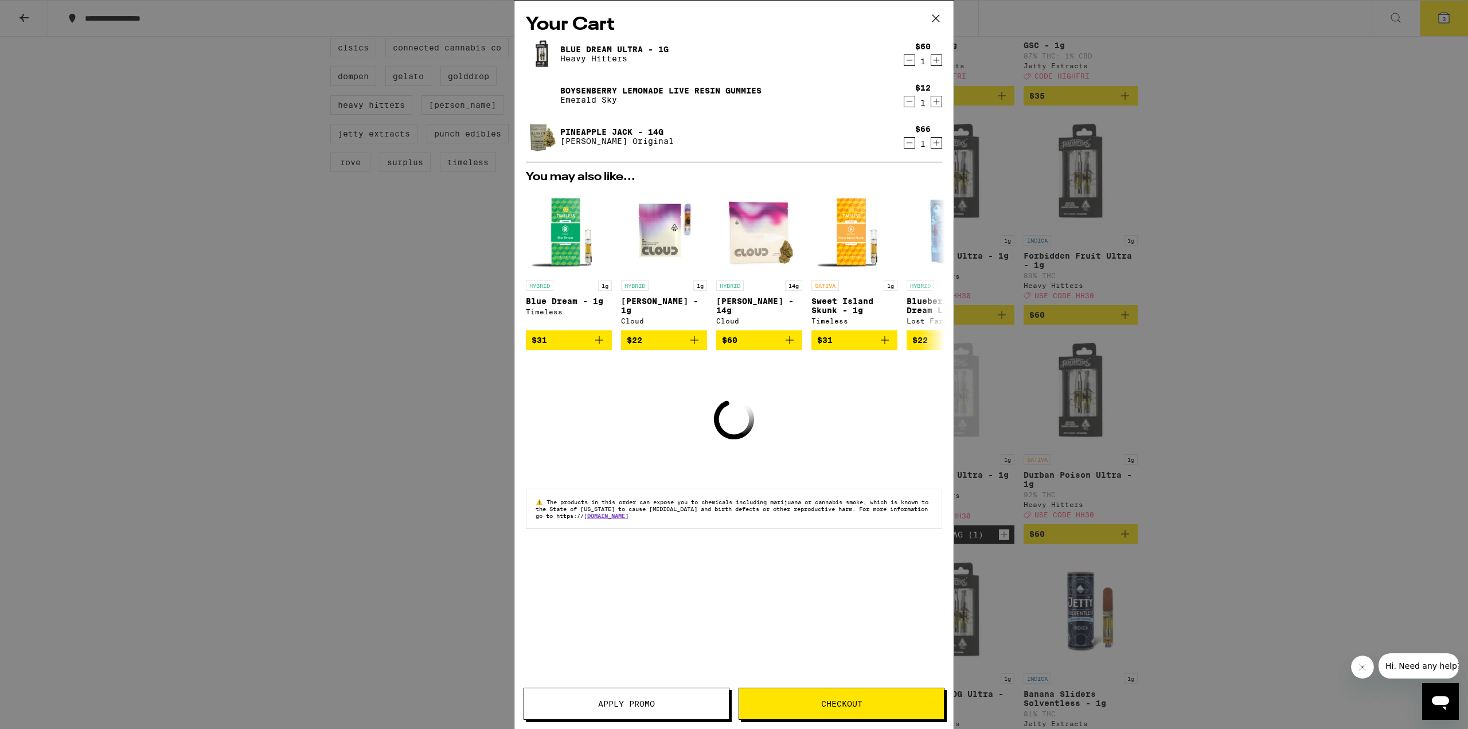
click at [909, 63] on icon "Decrement" at bounding box center [910, 60] width 10 height 14
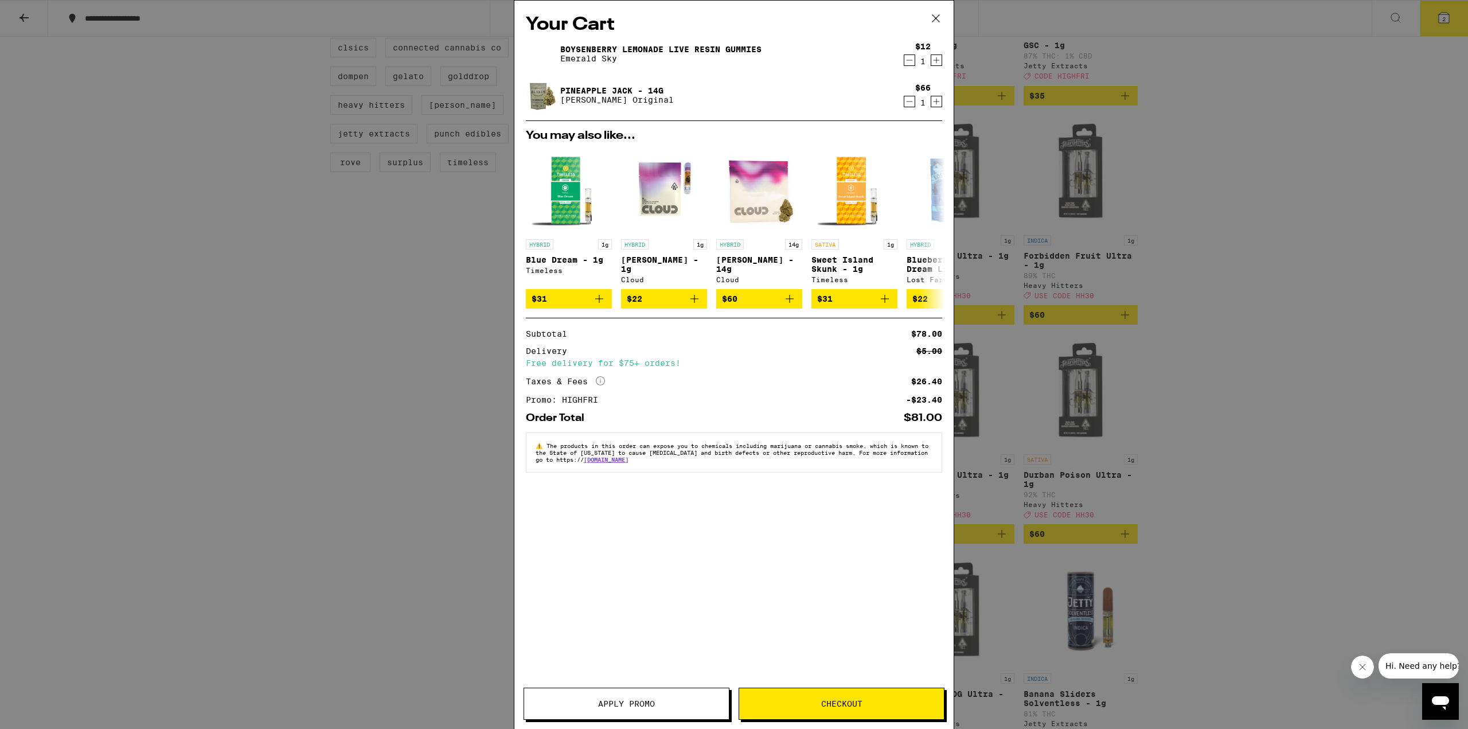
click at [932, 21] on icon at bounding box center [936, 18] width 17 height 17
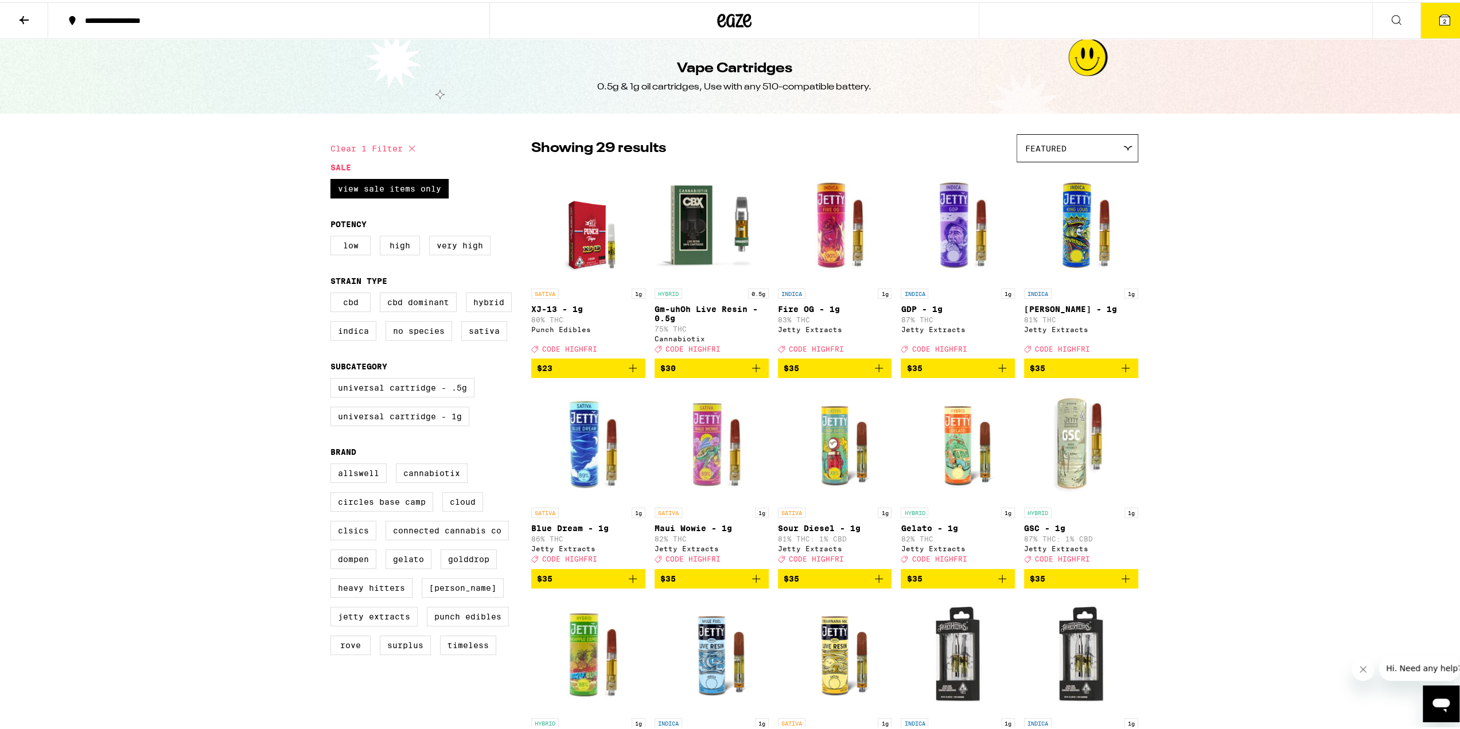
click at [9, 20] on button at bounding box center [24, 19] width 48 height 36
click at [24, 13] on icon at bounding box center [24, 18] width 14 height 14
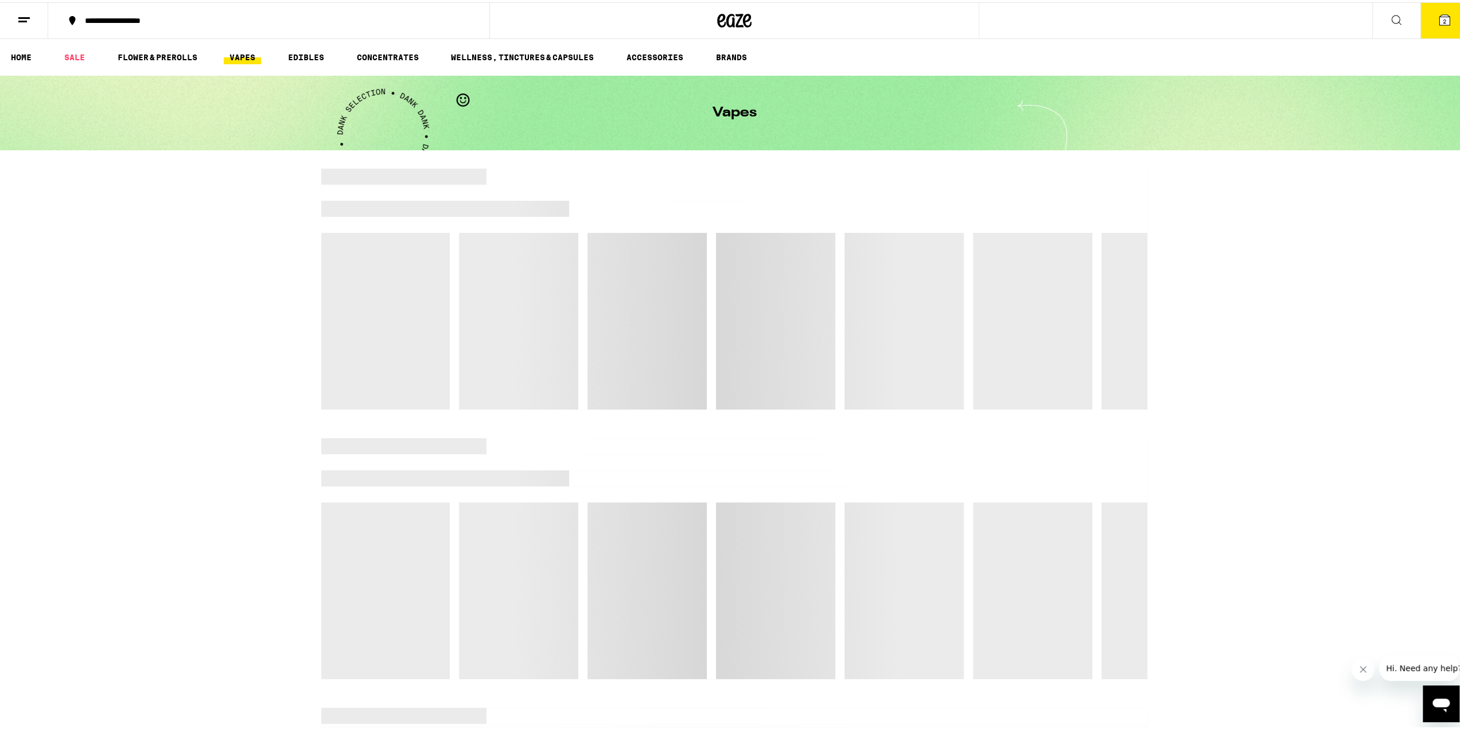
click at [723, 10] on icon at bounding box center [734, 18] width 34 height 21
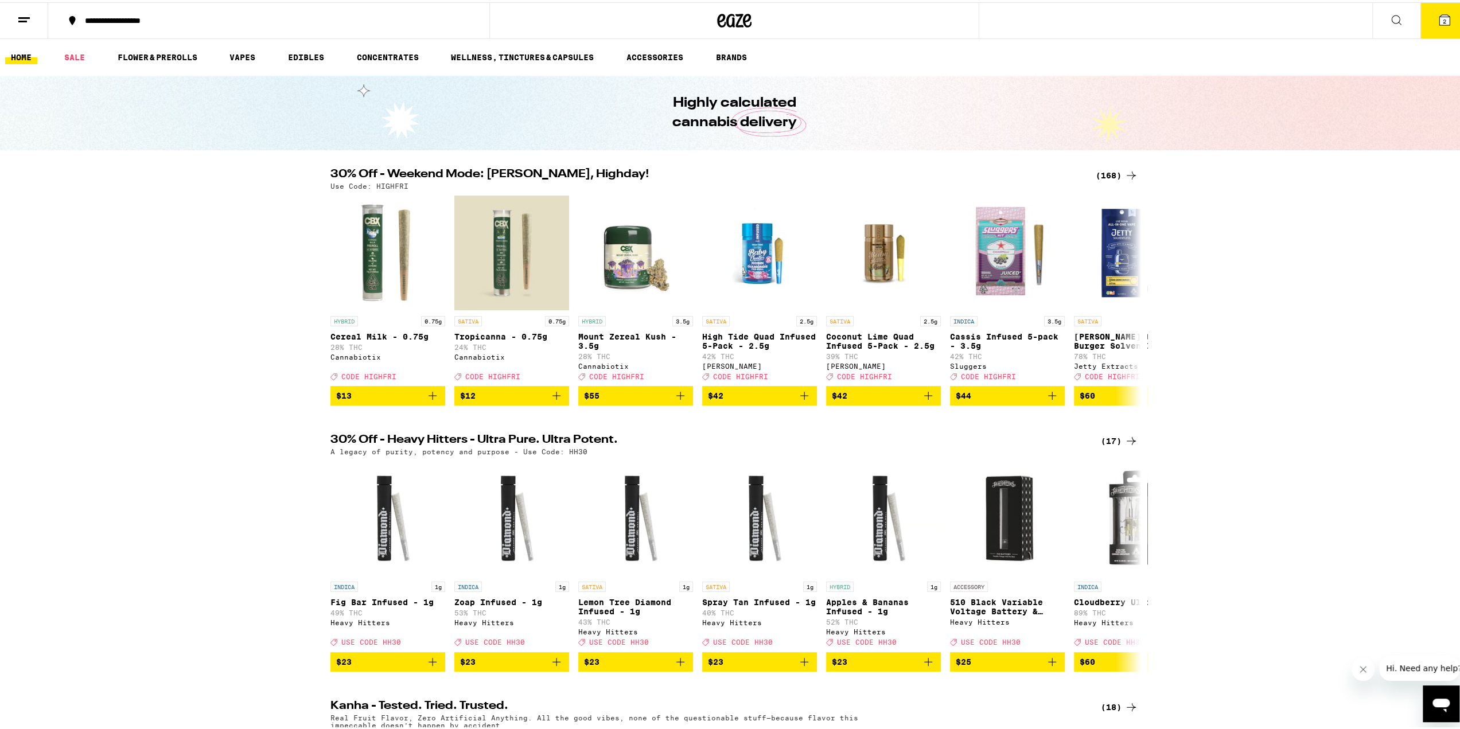
click at [1103, 175] on div "(168)" at bounding box center [1117, 173] width 42 height 14
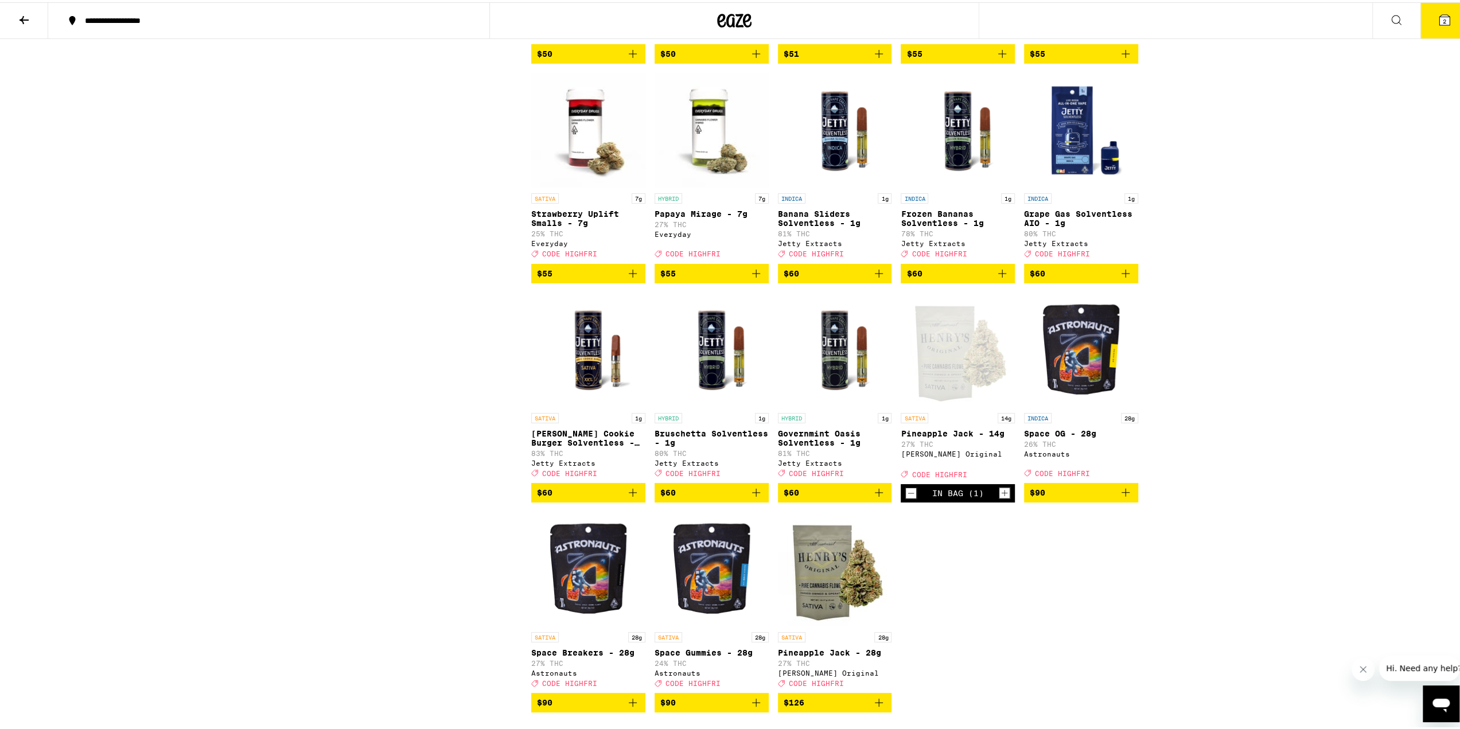
scroll to position [7228, 0]
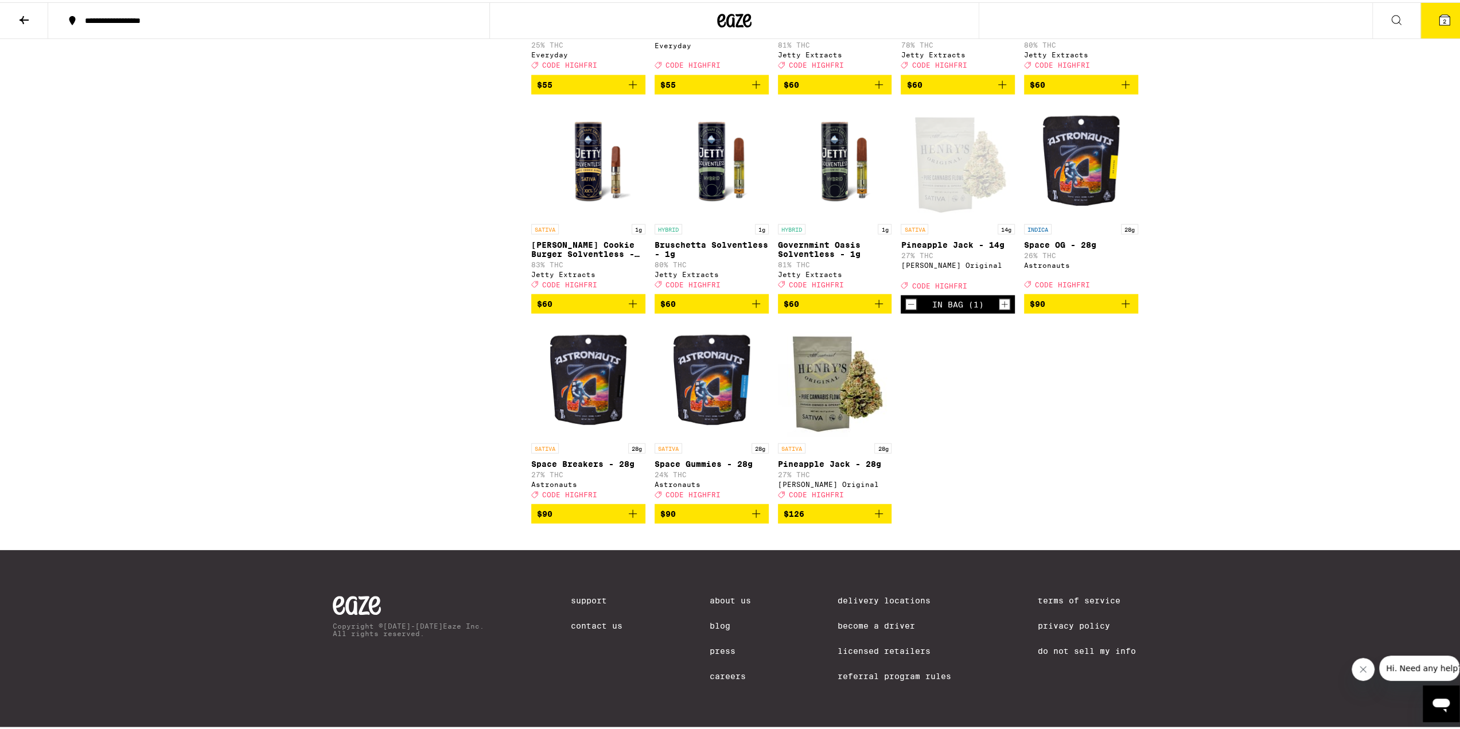
click at [556, 216] on img "Open page for Tangie Cookie Burger Solventless - 1g from Jetty Extracts" at bounding box center [588, 159] width 114 height 115
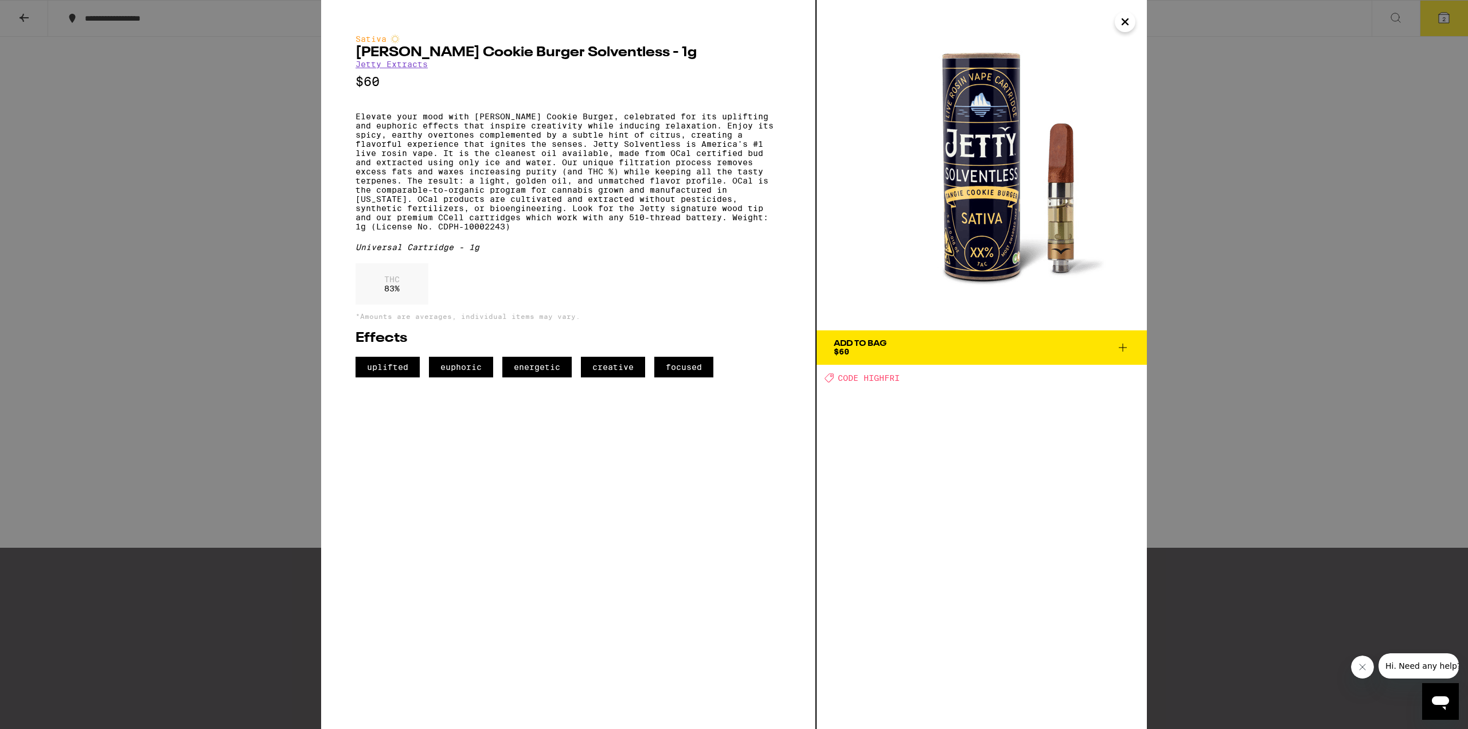
click at [1120, 24] on icon "Close" at bounding box center [1126, 21] width 14 height 17
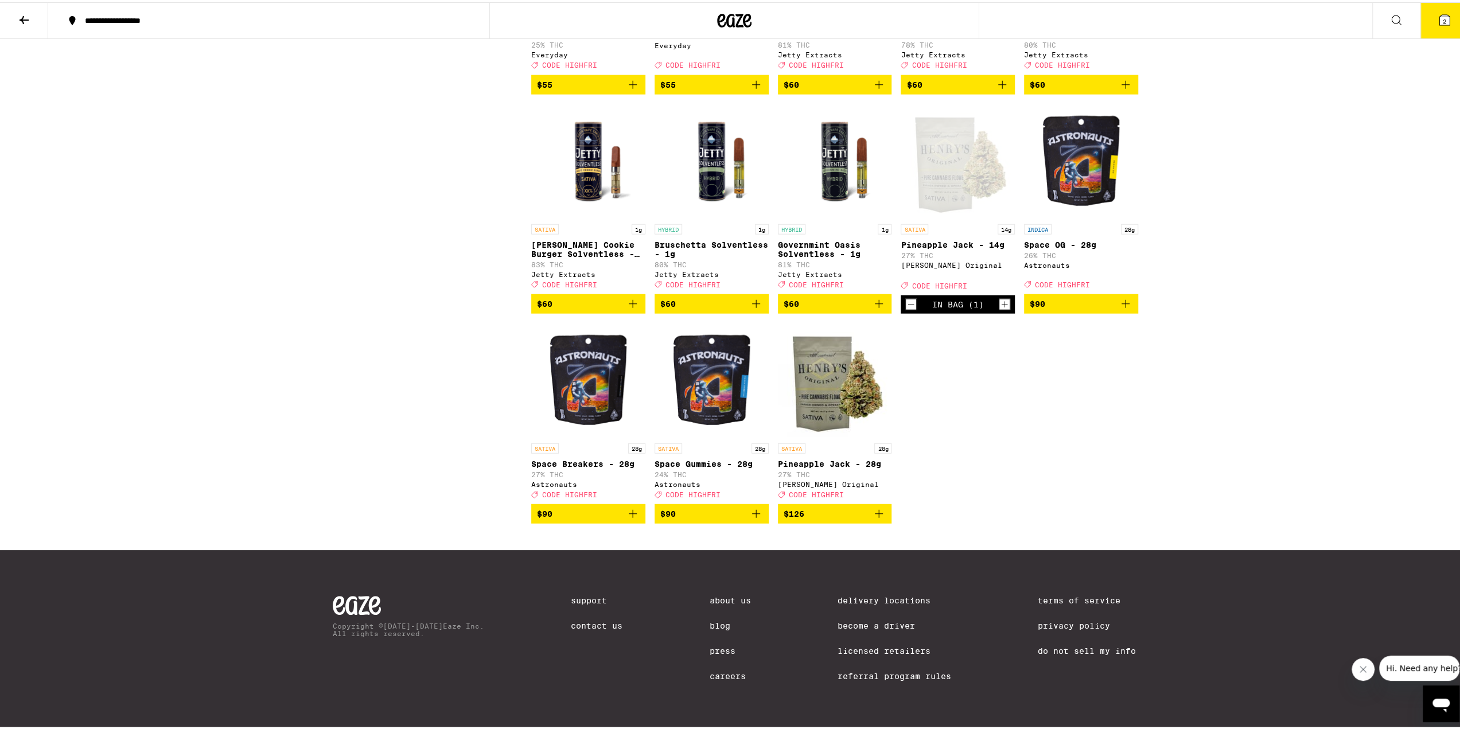
click at [630, 309] on icon "Add to bag" at bounding box center [633, 302] width 14 height 14
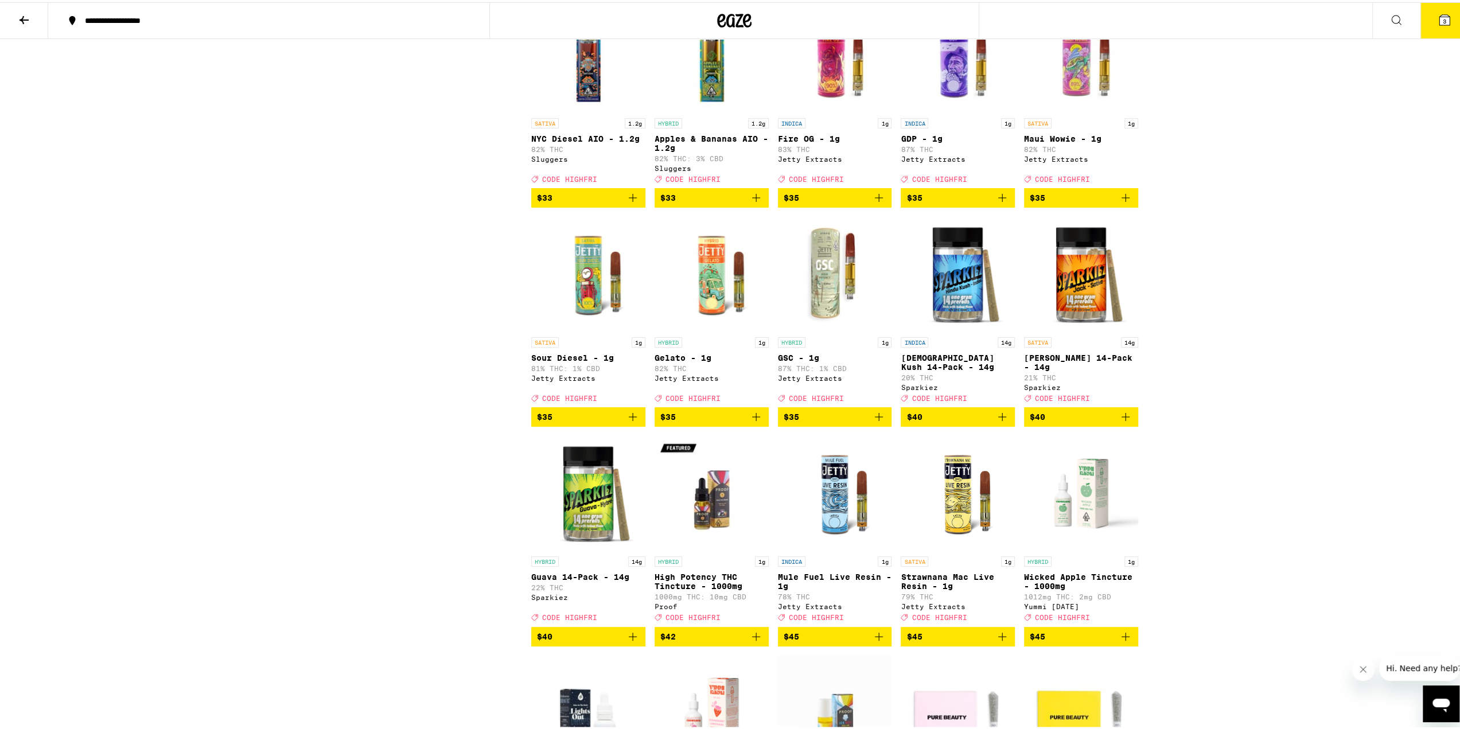
scroll to position [5966, 0]
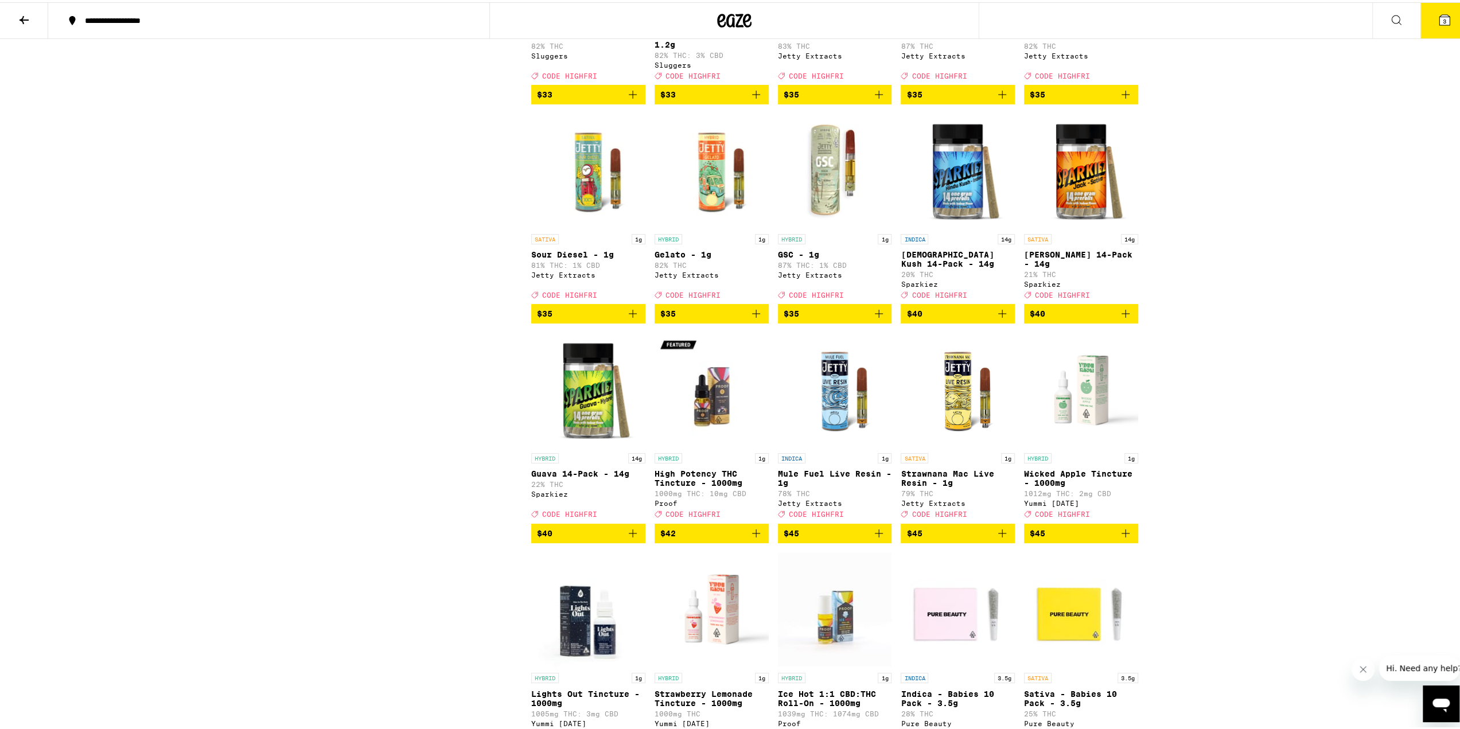
drag, startPoint x: 629, startPoint y: 555, endPoint x: 659, endPoint y: 511, distance: 53.1
click at [629, 318] on icon "Add to bag" at bounding box center [633, 312] width 14 height 14
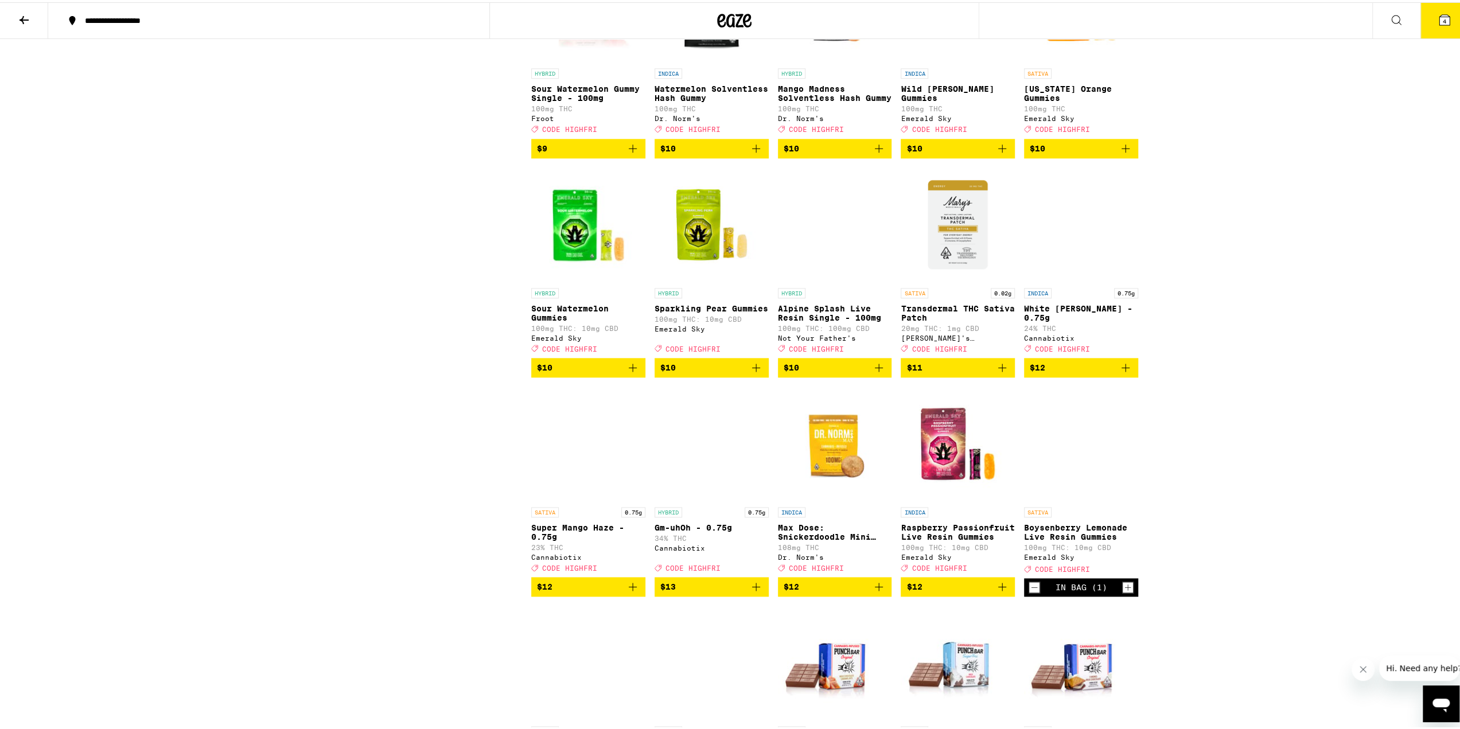
scroll to position [1319, 0]
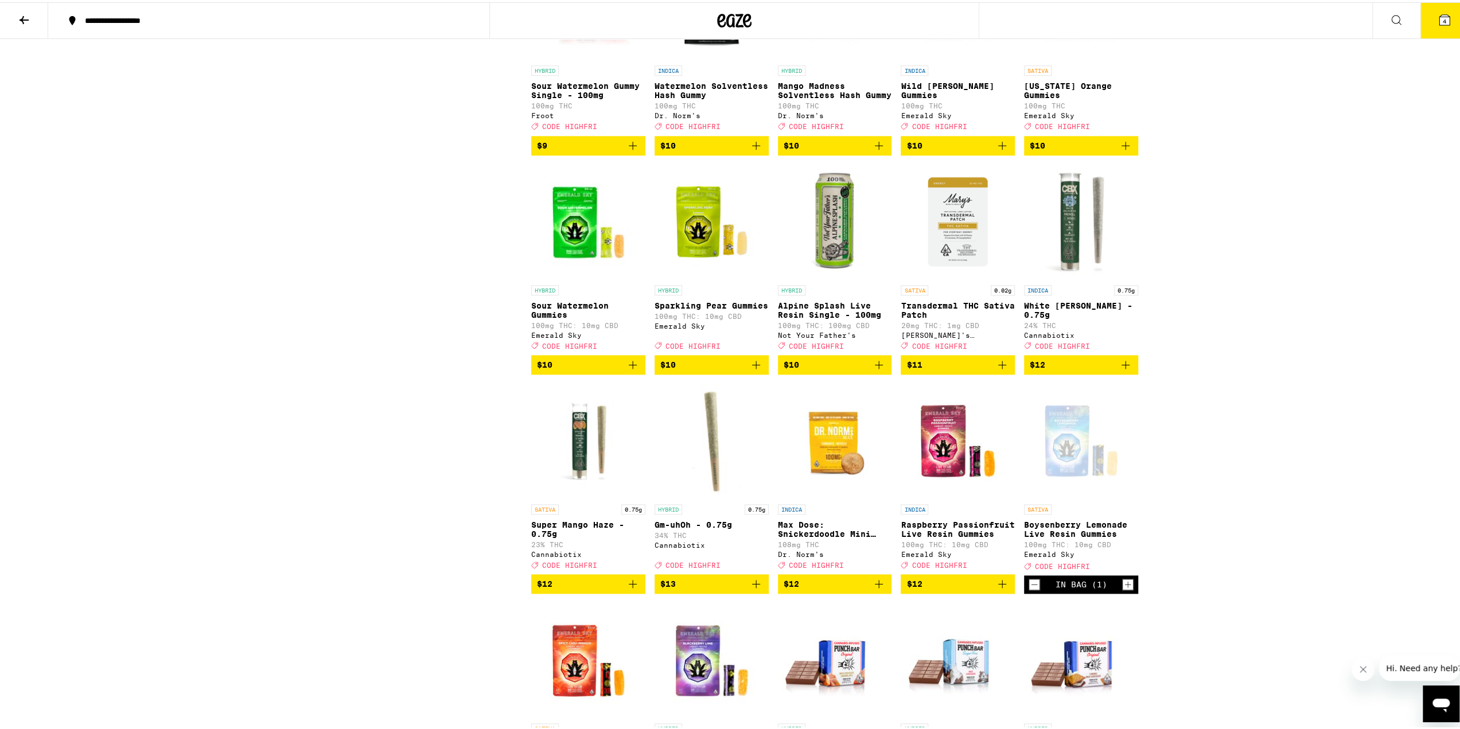
click at [713, 480] on img "Open page for Gm-uhOh - 0.75g from Cannabiotix" at bounding box center [712, 438] width 114 height 115
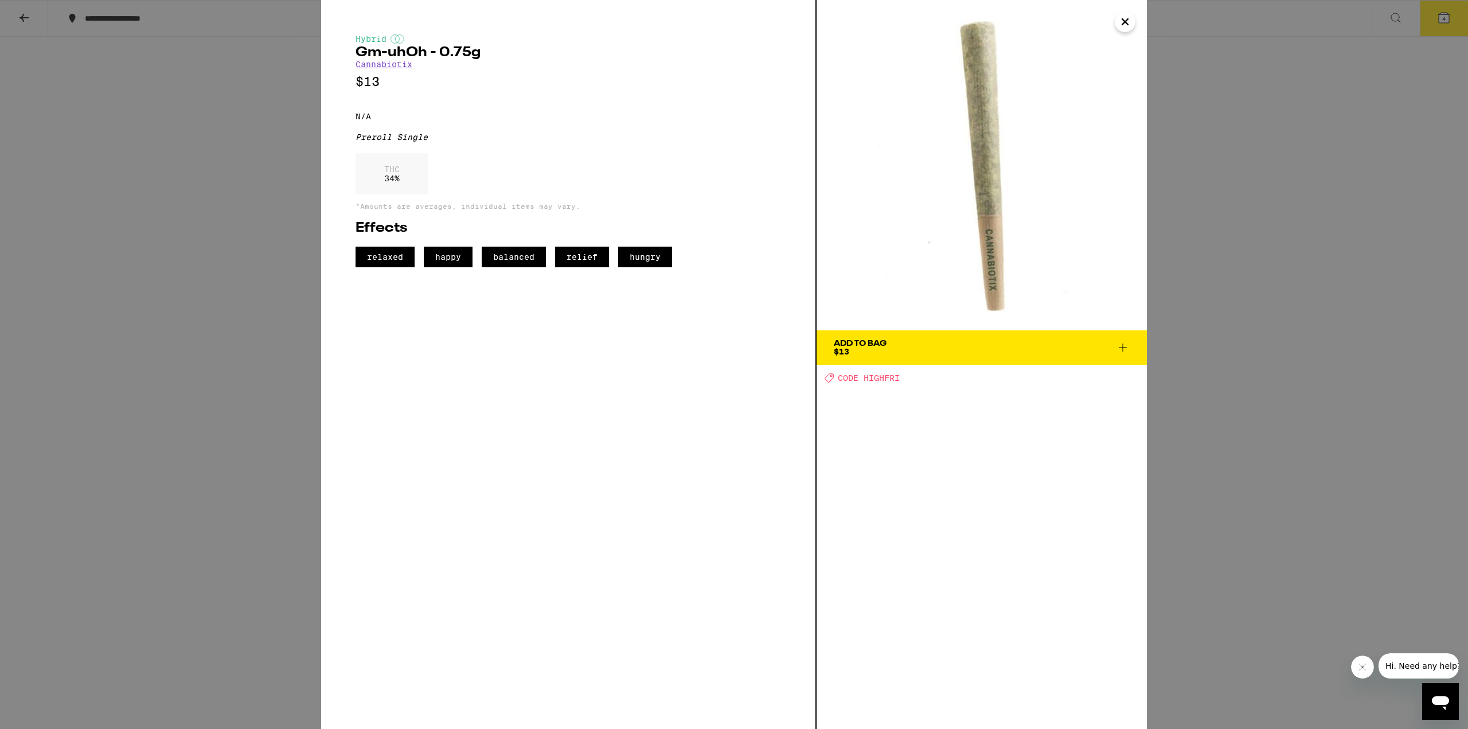
click at [1129, 22] on icon "Close" at bounding box center [1126, 21] width 14 height 17
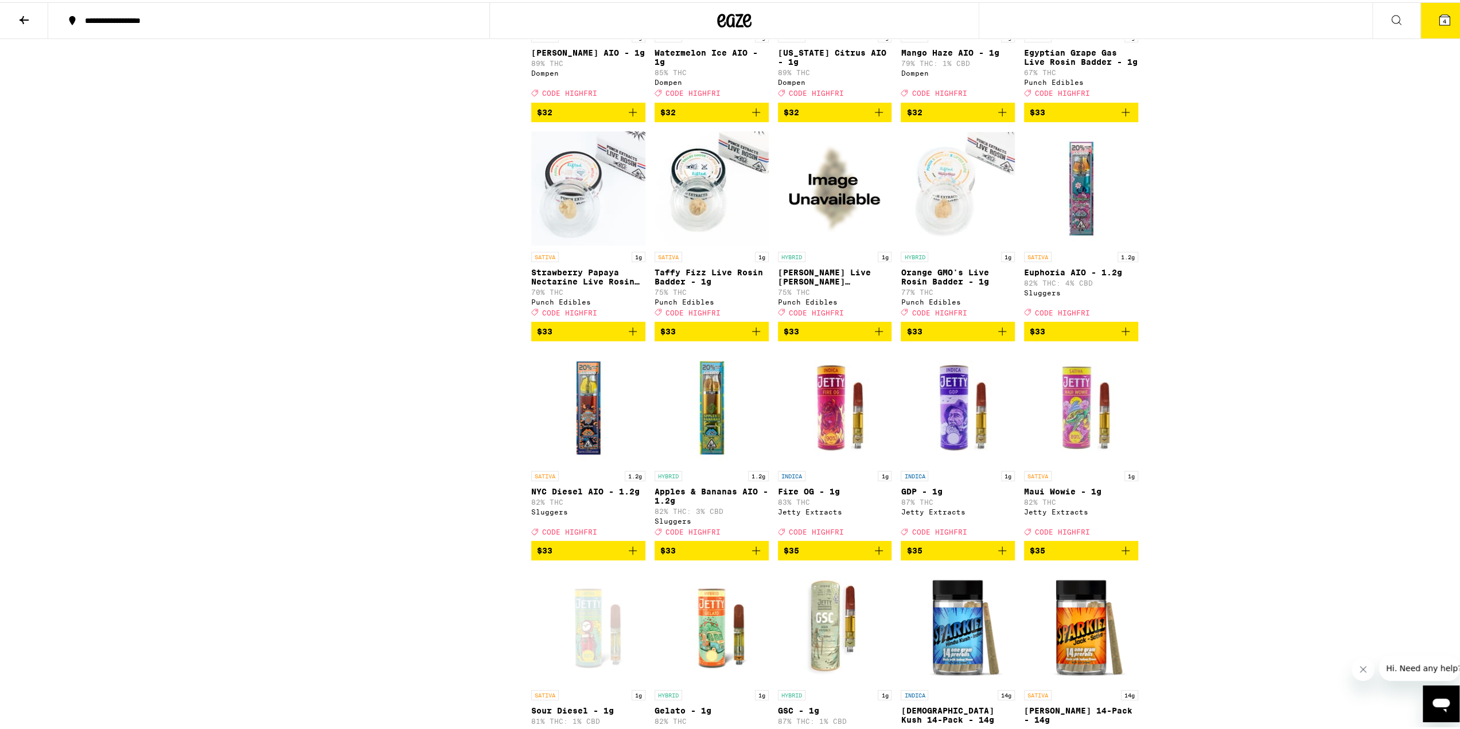
scroll to position [5507, 0]
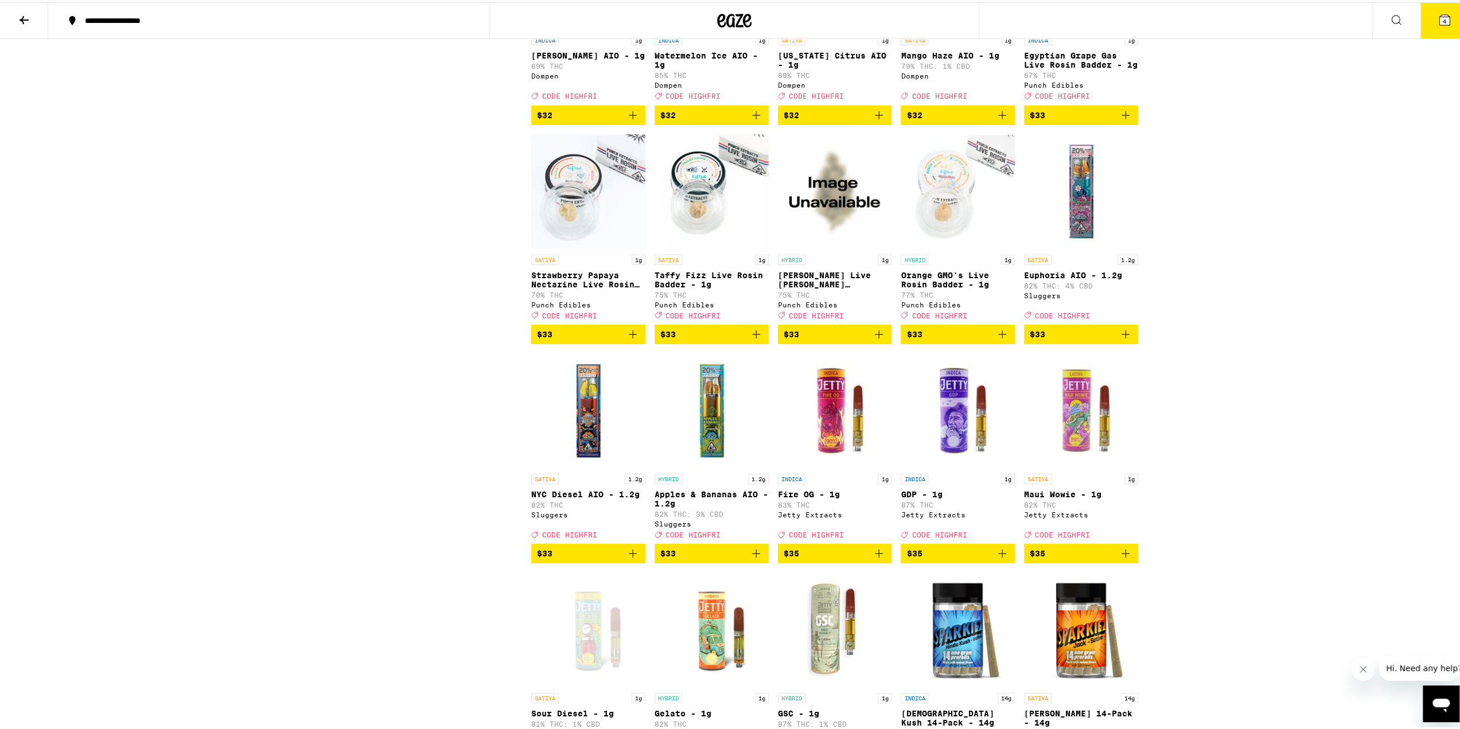
click at [934, 247] on img "Open page for Orange GMO's Live Rosin Badder - 1g from Punch Edibles" at bounding box center [958, 189] width 114 height 115
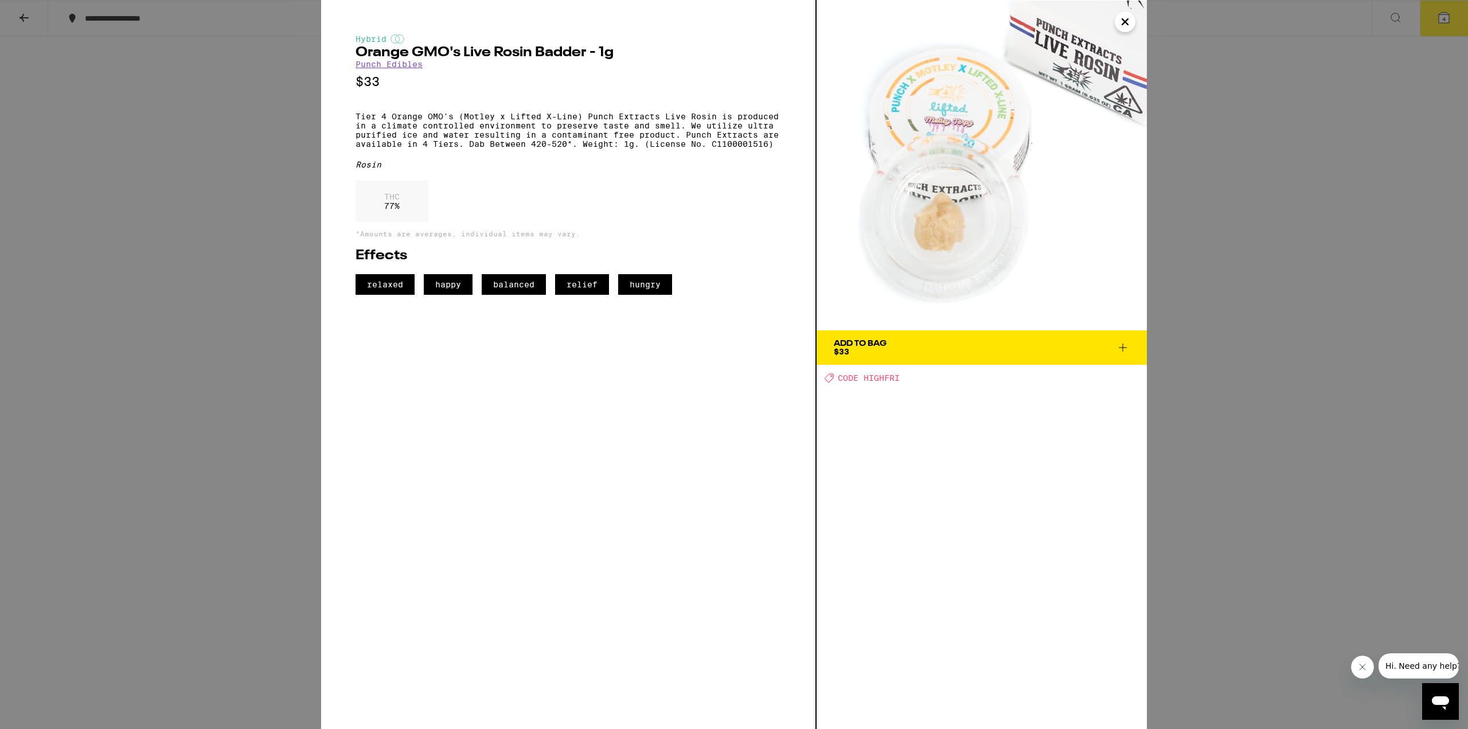
click at [1130, 19] on icon "Close" at bounding box center [1126, 21] width 14 height 17
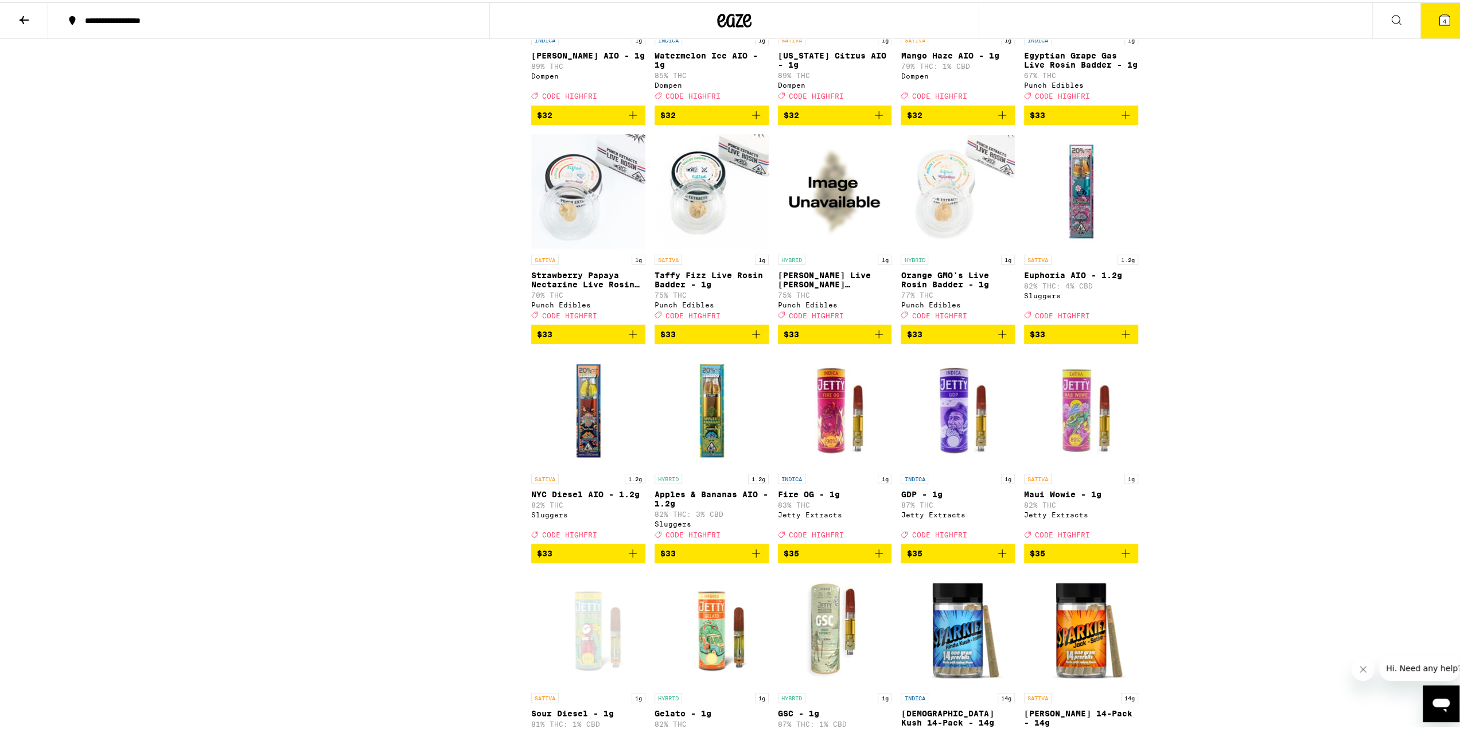
click at [995, 339] on icon "Add to bag" at bounding box center [1002, 332] width 14 height 14
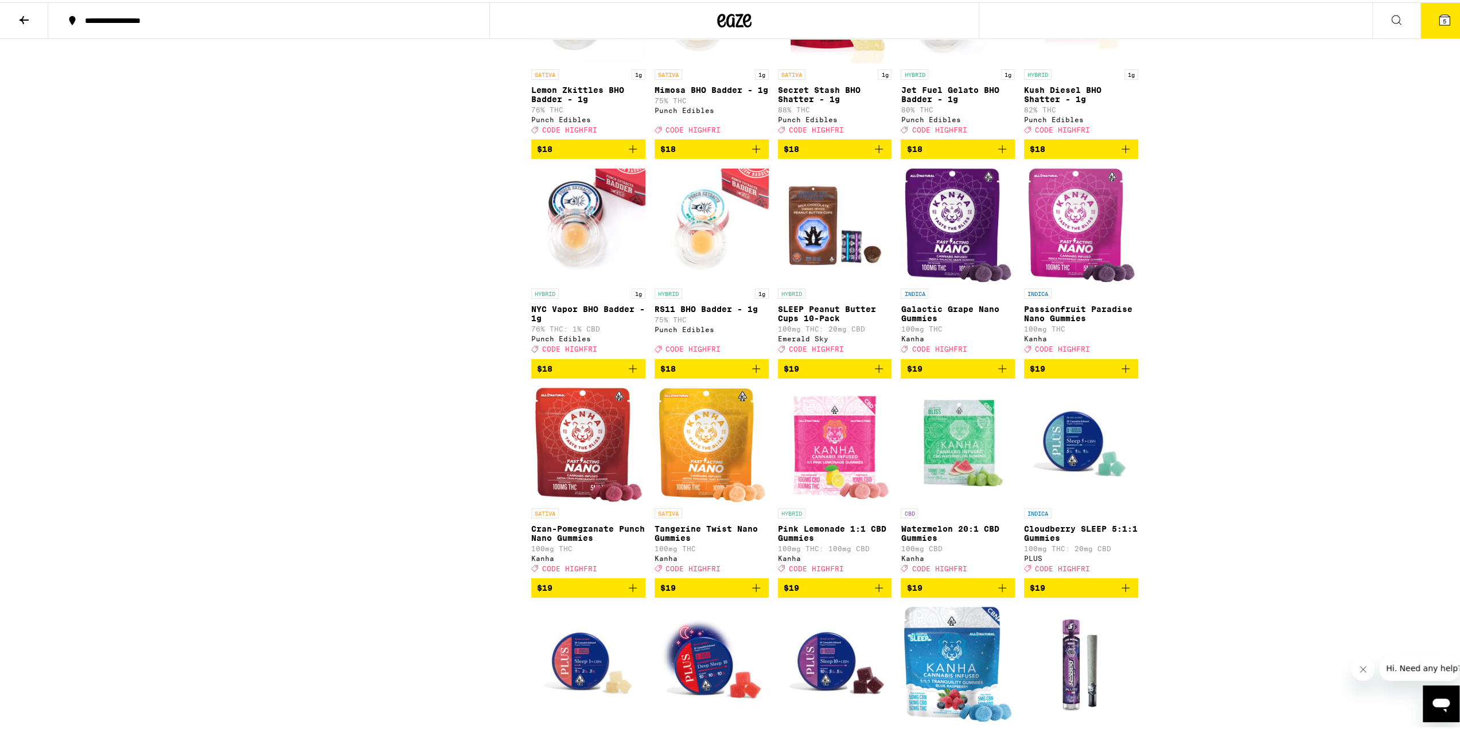
scroll to position [3212, 0]
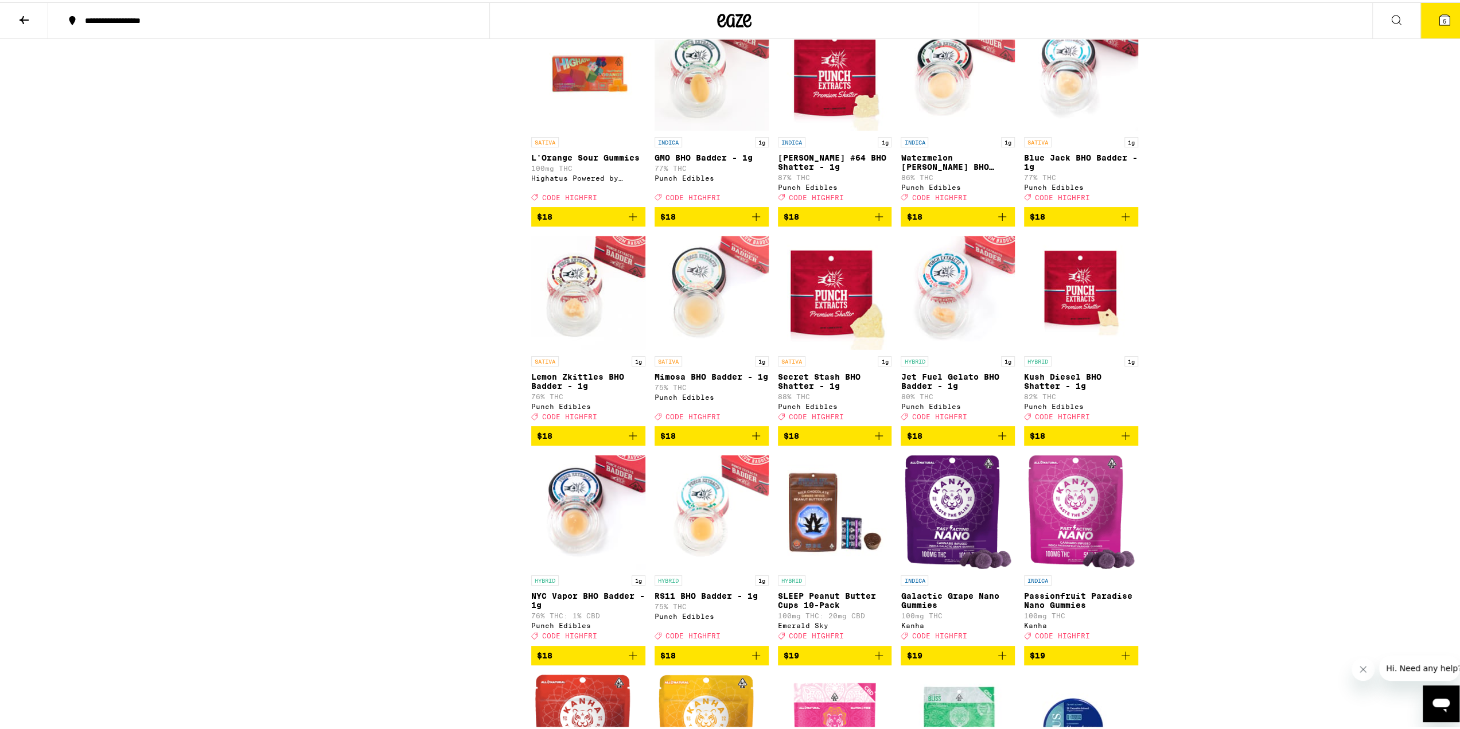
click at [878, 441] on icon "Add to bag" at bounding box center [879, 434] width 14 height 14
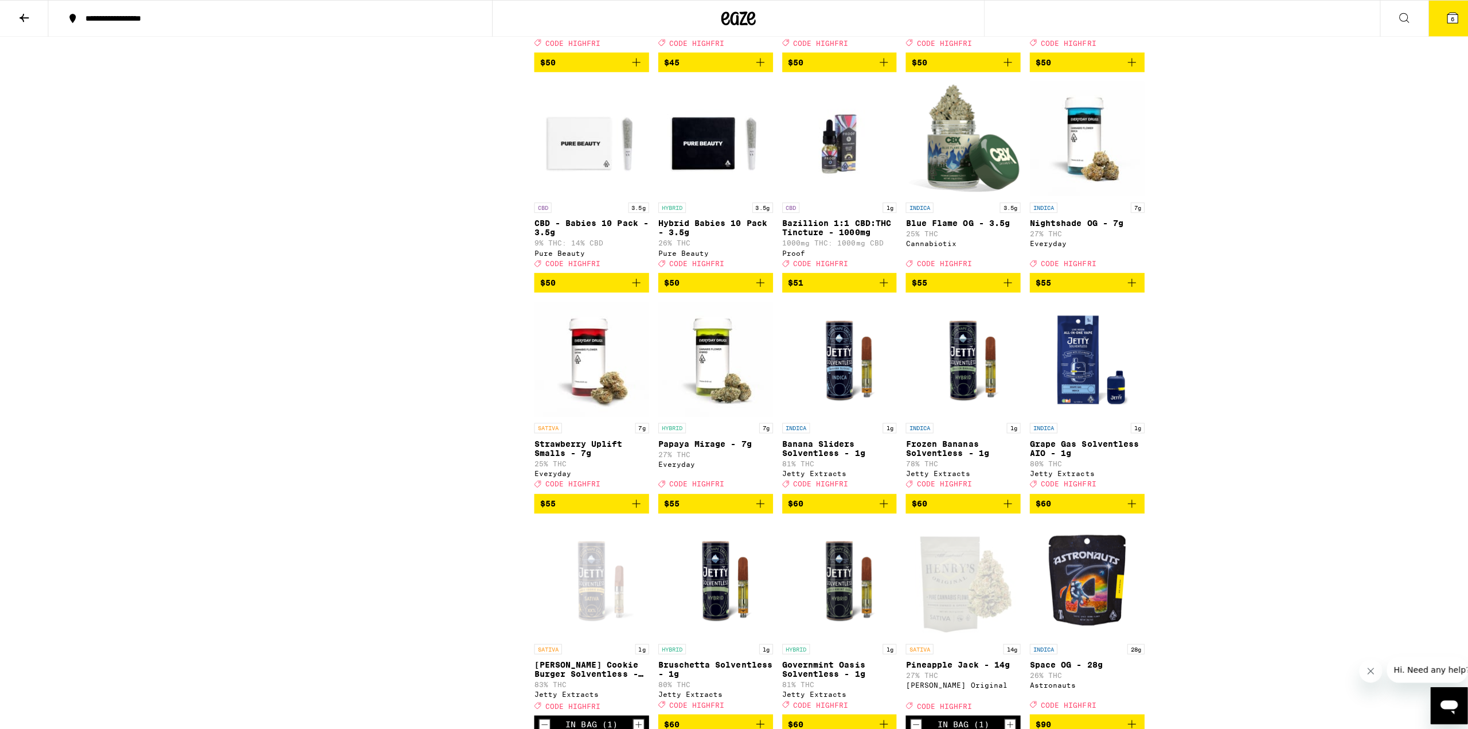
scroll to position [7113, 0]
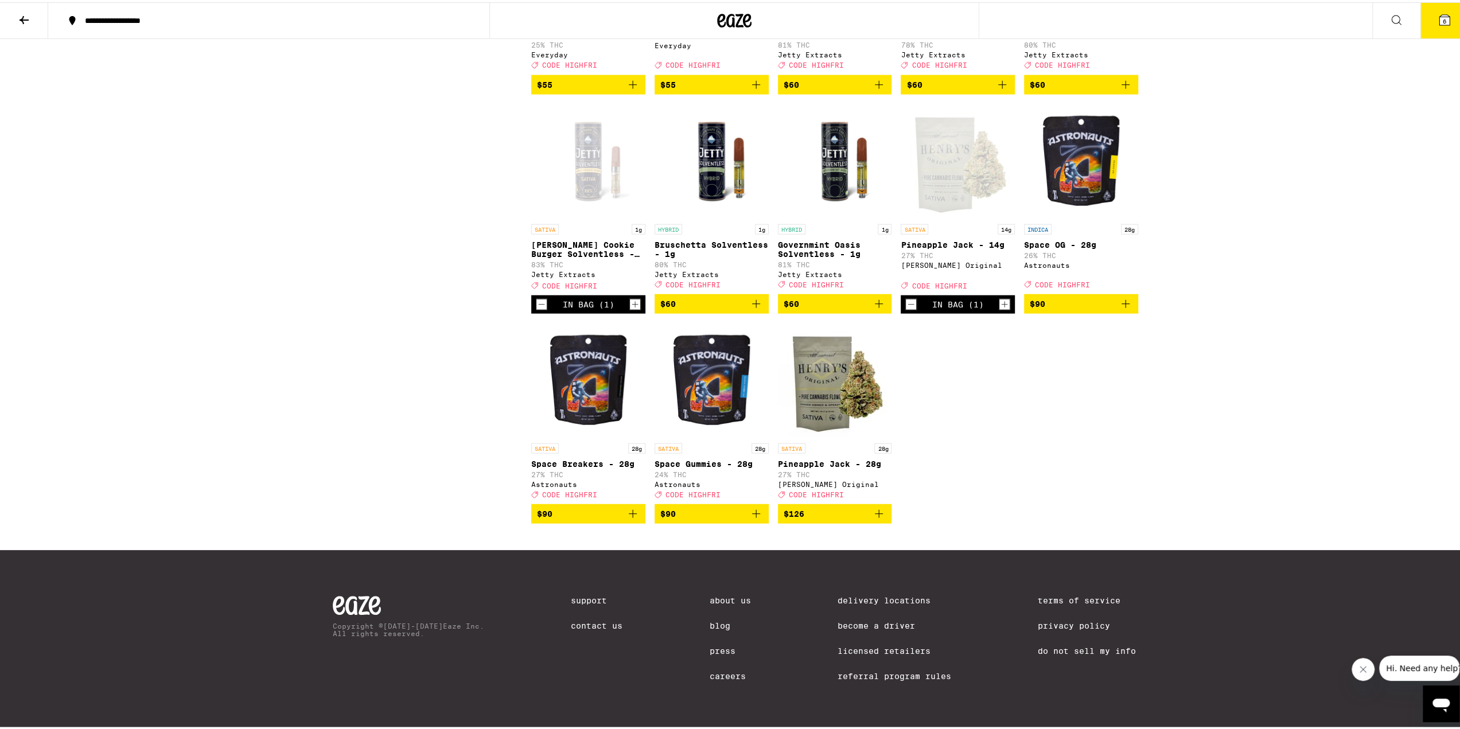
click at [1425, 20] on button "6" at bounding box center [1444, 19] width 48 height 36
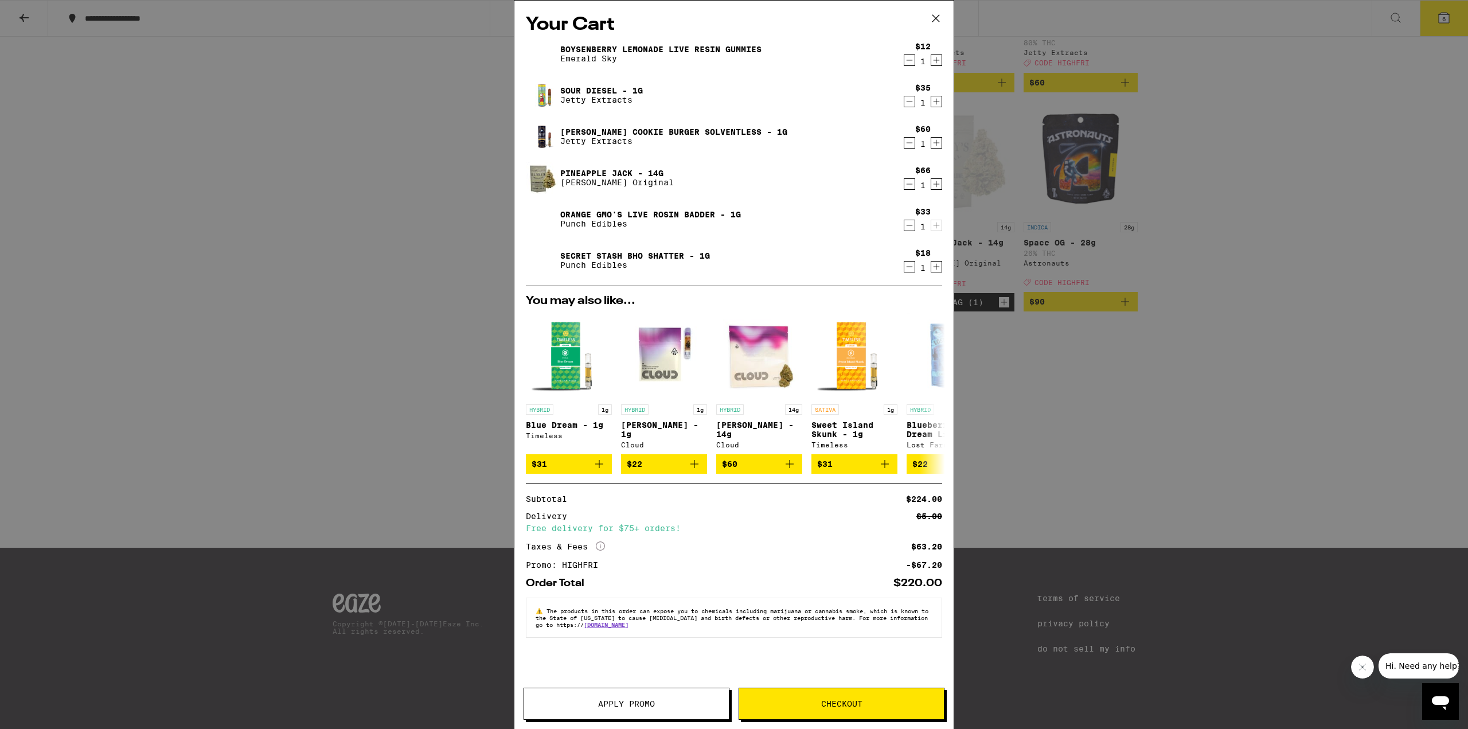
click at [877, 704] on span "Checkout" at bounding box center [841, 704] width 205 height 8
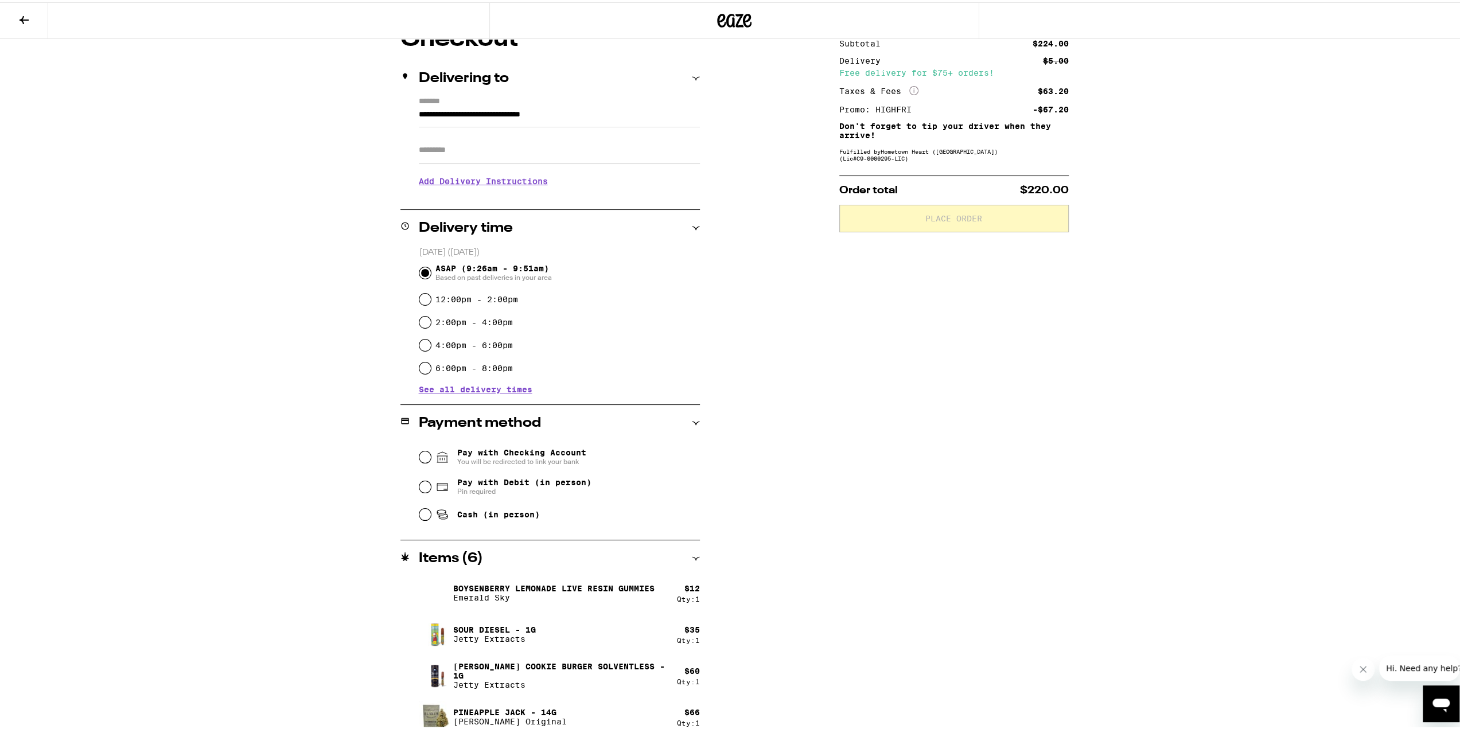
scroll to position [115, 0]
click at [500, 483] on span "Pay with Debit (in person)" at bounding box center [524, 478] width 134 height 9
click at [431, 483] on input "Pay with Debit (in person) Pin required" at bounding box center [424, 482] width 11 height 11
radio input "true"
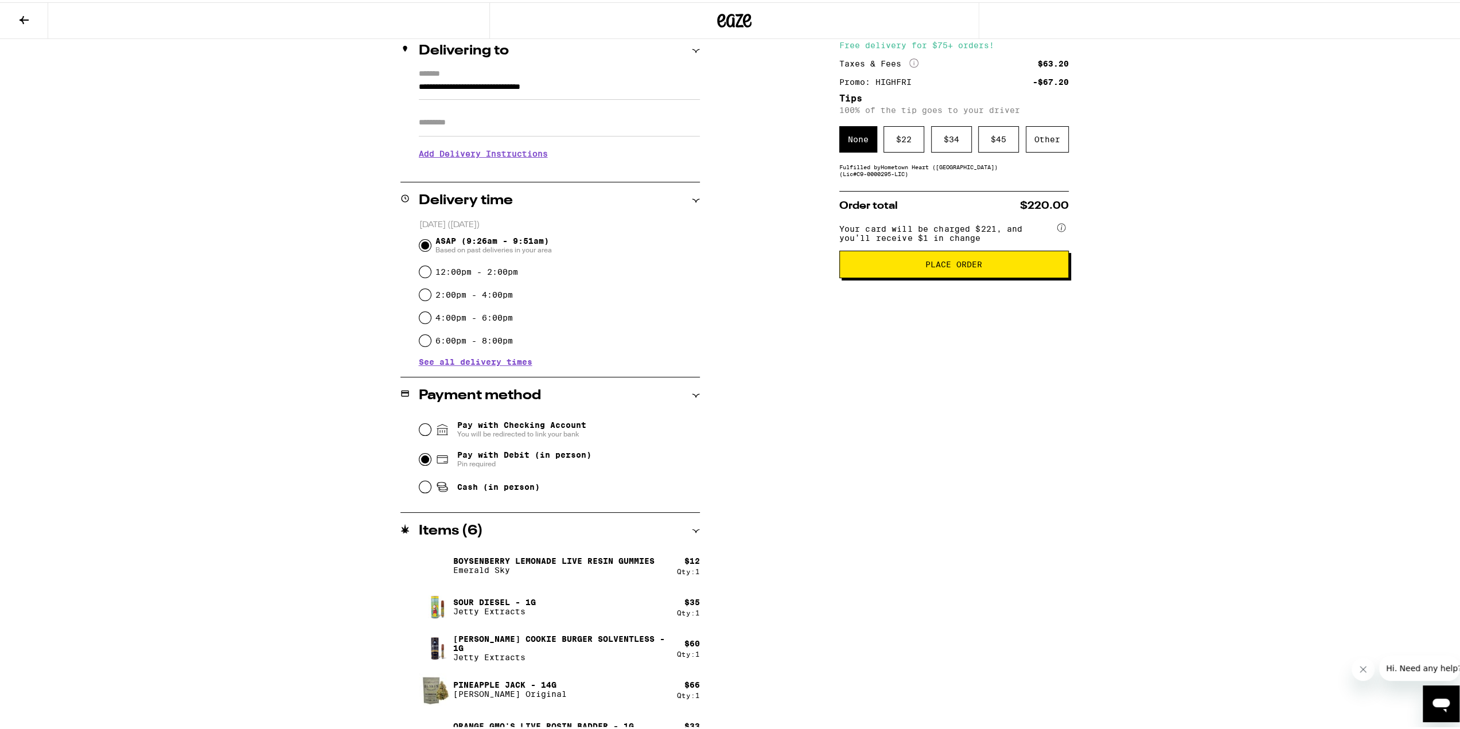
scroll to position [206, 0]
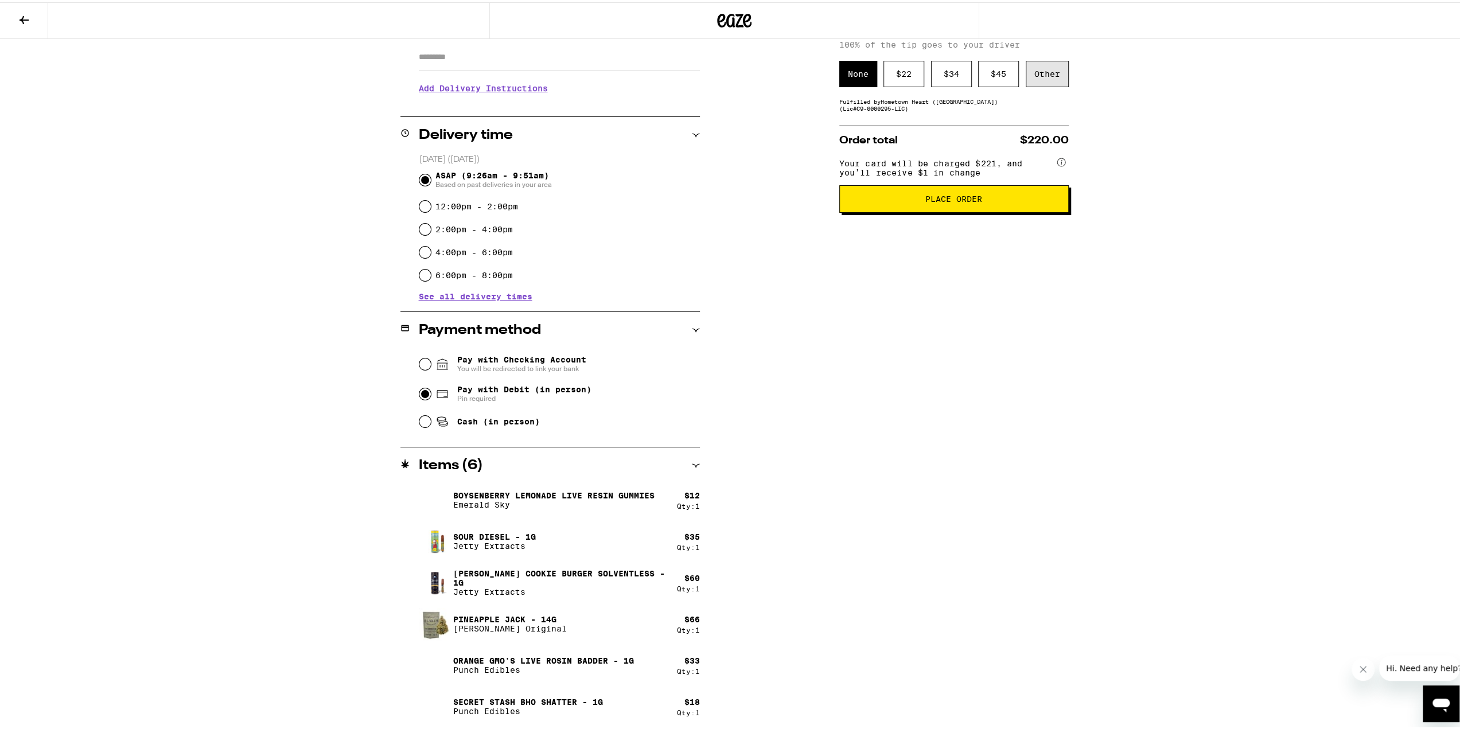
click at [1030, 73] on div "Other" at bounding box center [1047, 72] width 43 height 26
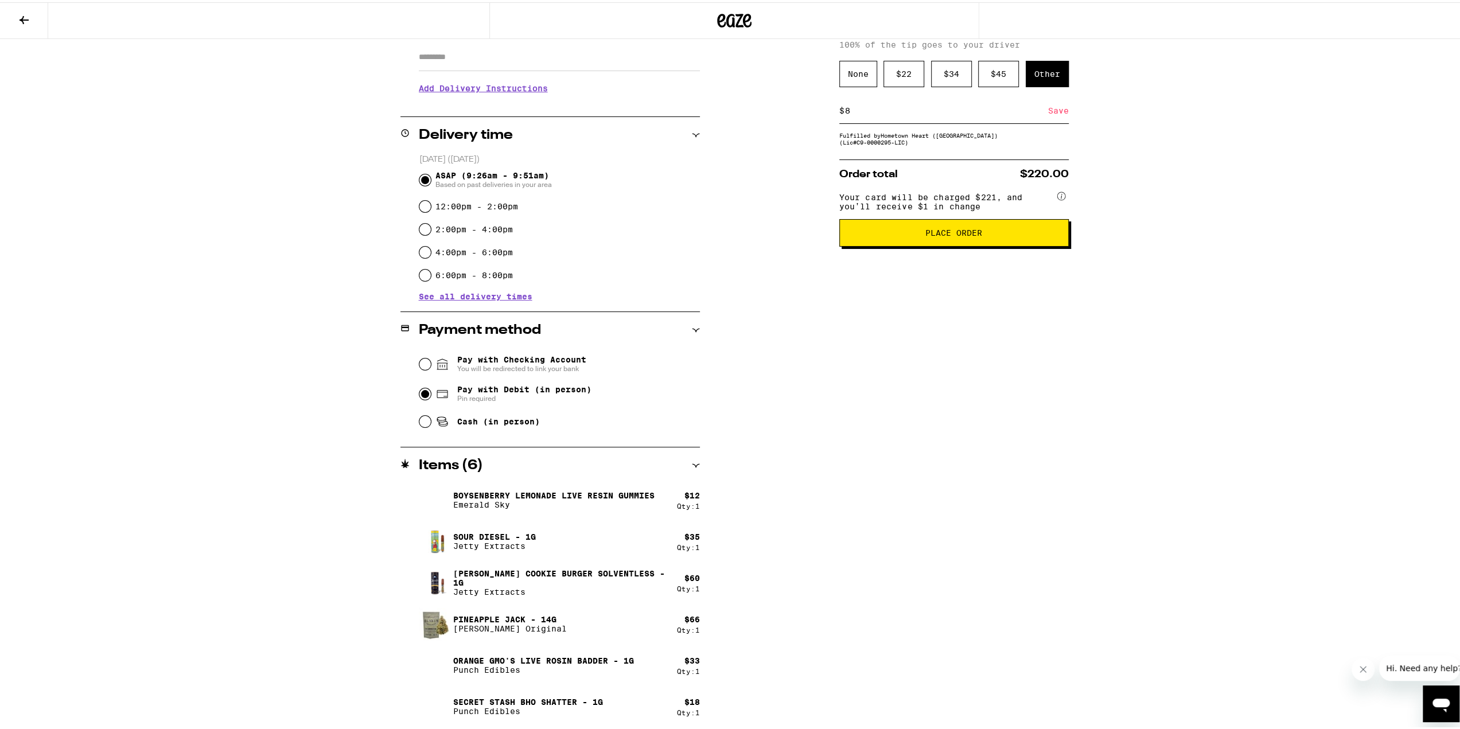
click at [1052, 110] on div "Save" at bounding box center [1058, 108] width 21 height 25
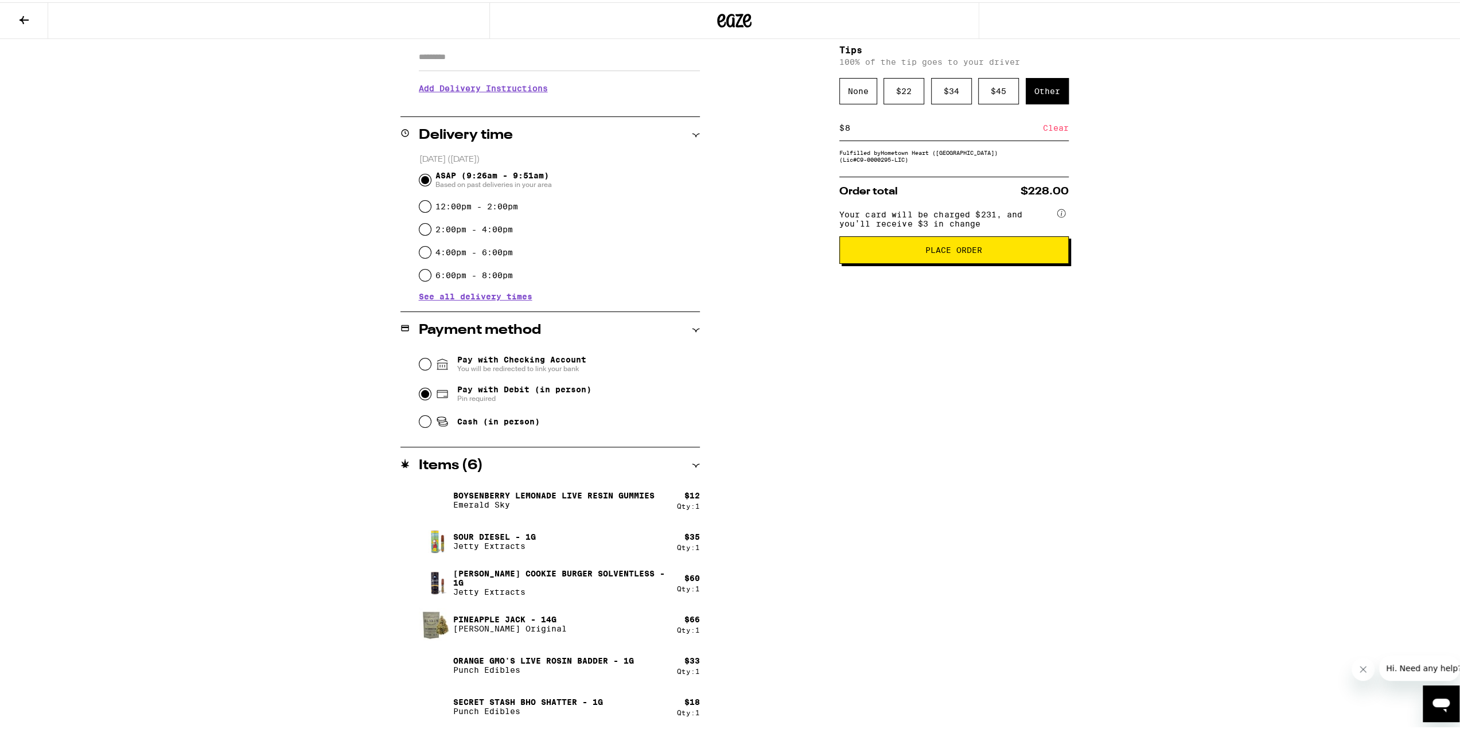
drag, startPoint x: 981, startPoint y: 123, endPoint x: 862, endPoint y: 120, distance: 119.9
click at [862, 120] on div "$ 8 Clear" at bounding box center [953, 126] width 229 height 26
drag, startPoint x: 860, startPoint y: 127, endPoint x: 797, endPoint y: 128, distance: 63.7
click at [801, 126] on div "**********" at bounding box center [734, 331] width 826 height 797
click at [1052, 127] on div "Save" at bounding box center [1058, 125] width 21 height 25
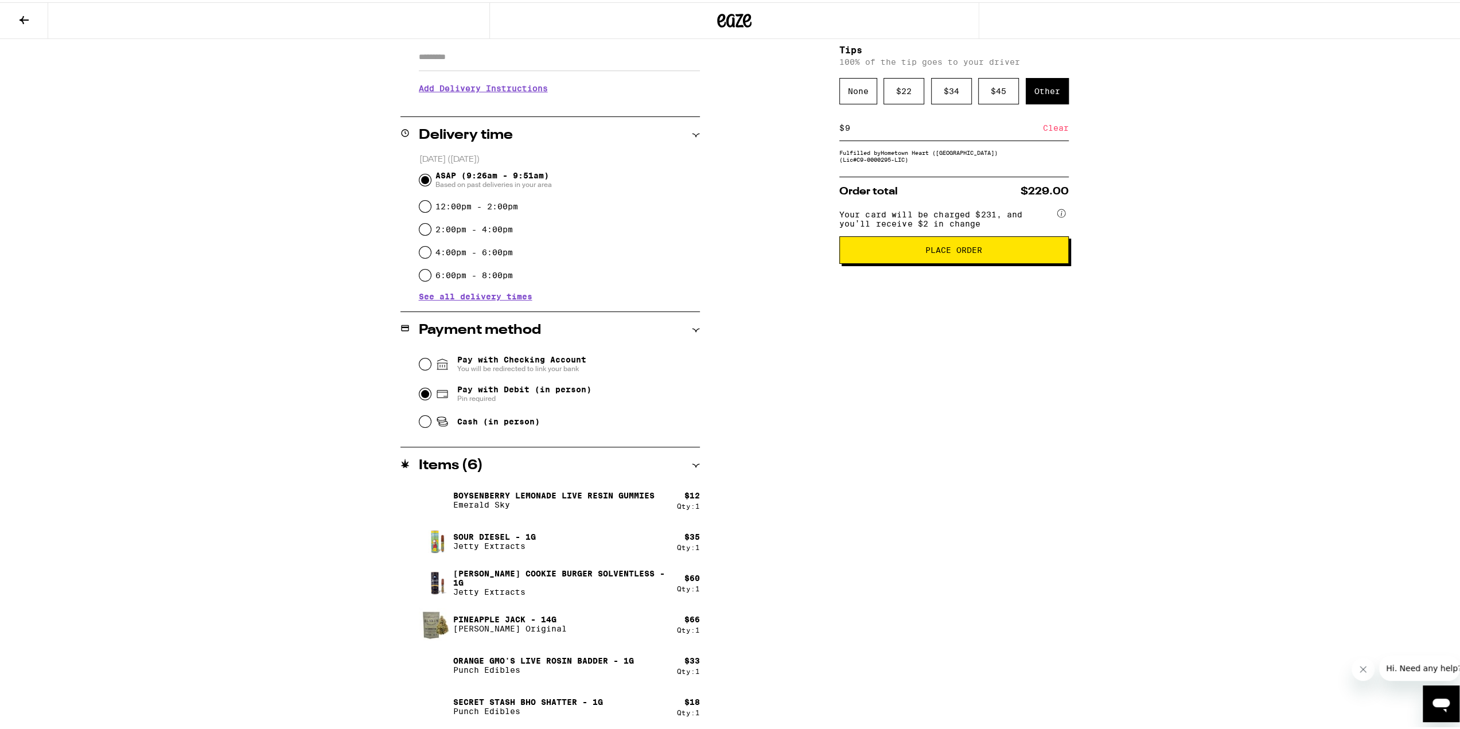
drag, startPoint x: 876, startPoint y: 133, endPoint x: 759, endPoint y: 111, distance: 118.5
click at [761, 111] on div "**********" at bounding box center [734, 331] width 826 height 797
type input "10"
click at [1051, 128] on div "Save" at bounding box center [1058, 125] width 21 height 25
click at [1012, 252] on span "Place Order" at bounding box center [954, 248] width 210 height 8
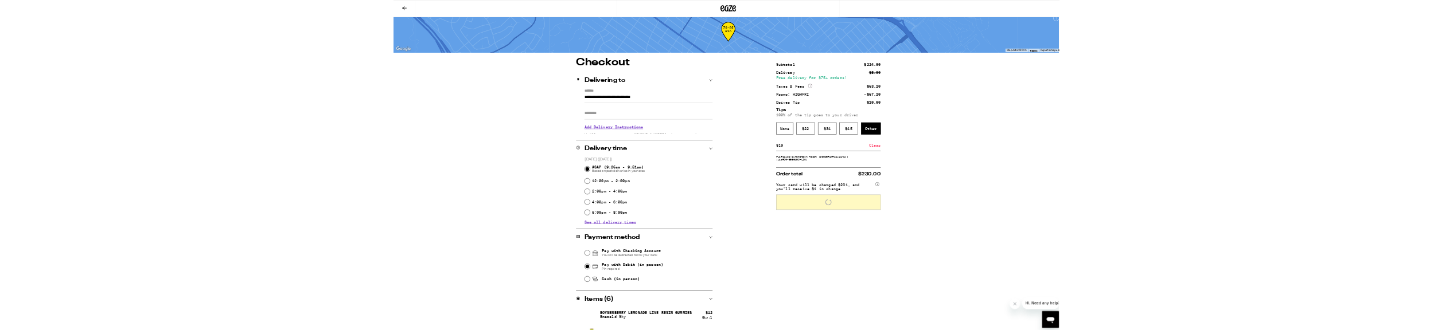
scroll to position [0, 0]
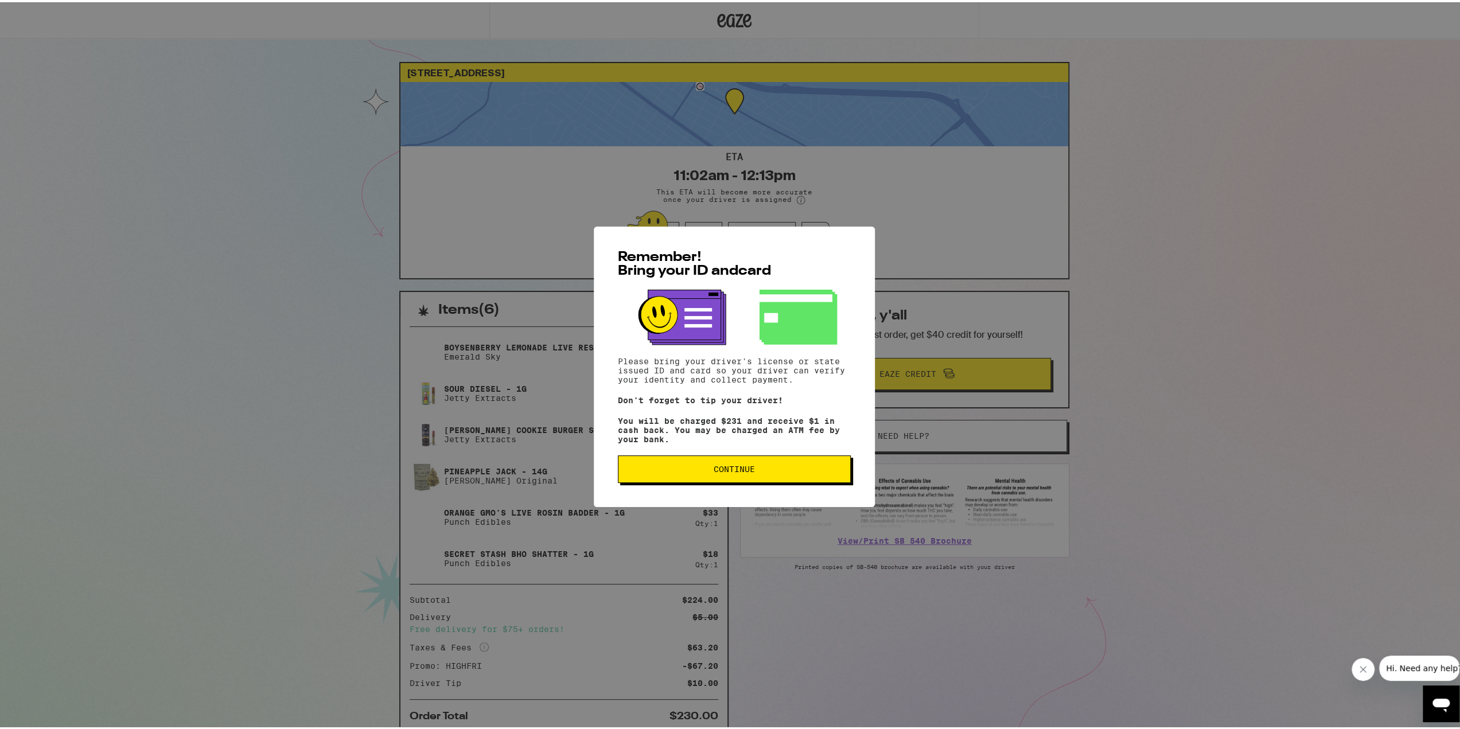
drag, startPoint x: 784, startPoint y: 471, endPoint x: 784, endPoint y: 459, distance: 11.5
click at [782, 471] on span "Continue" at bounding box center [734, 467] width 213 height 8
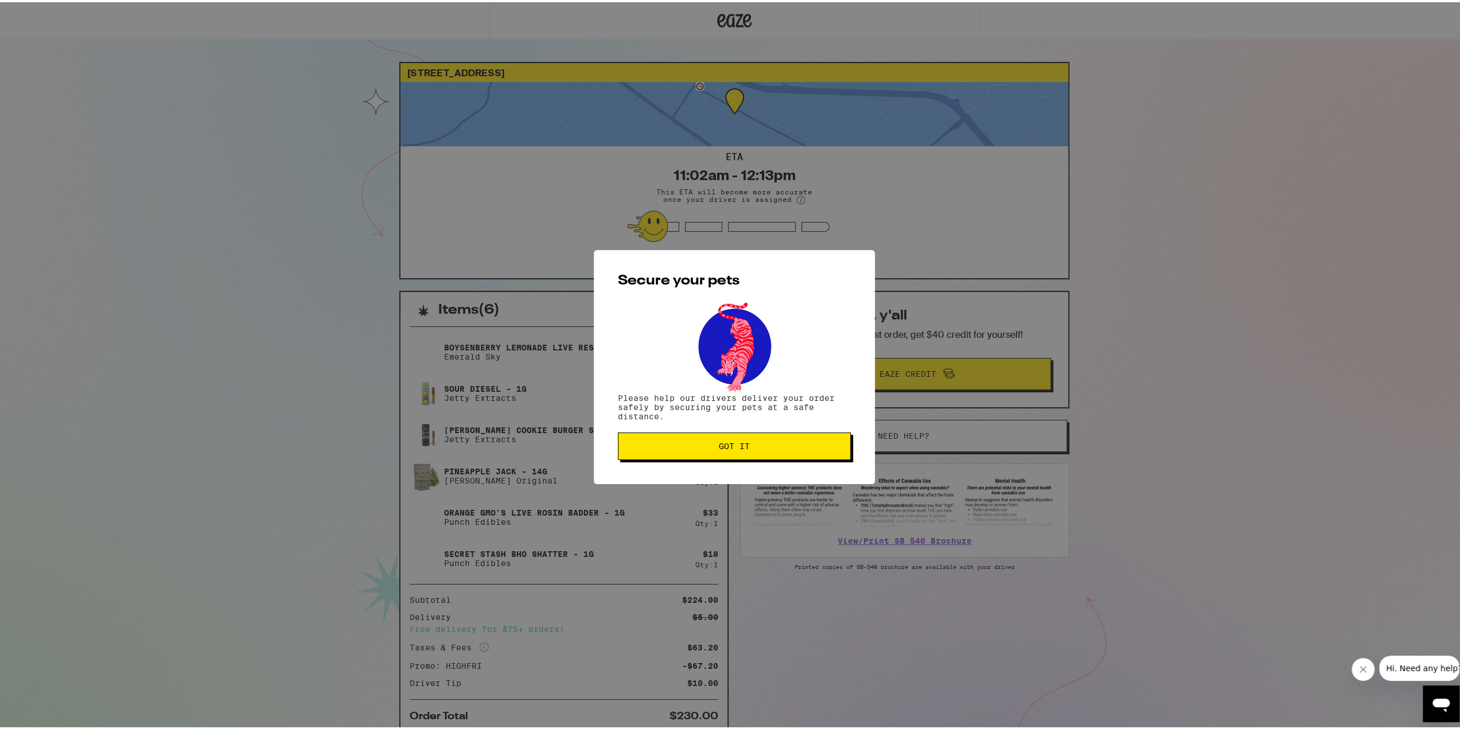
click at [789, 442] on span "Got it" at bounding box center [734, 444] width 213 height 8
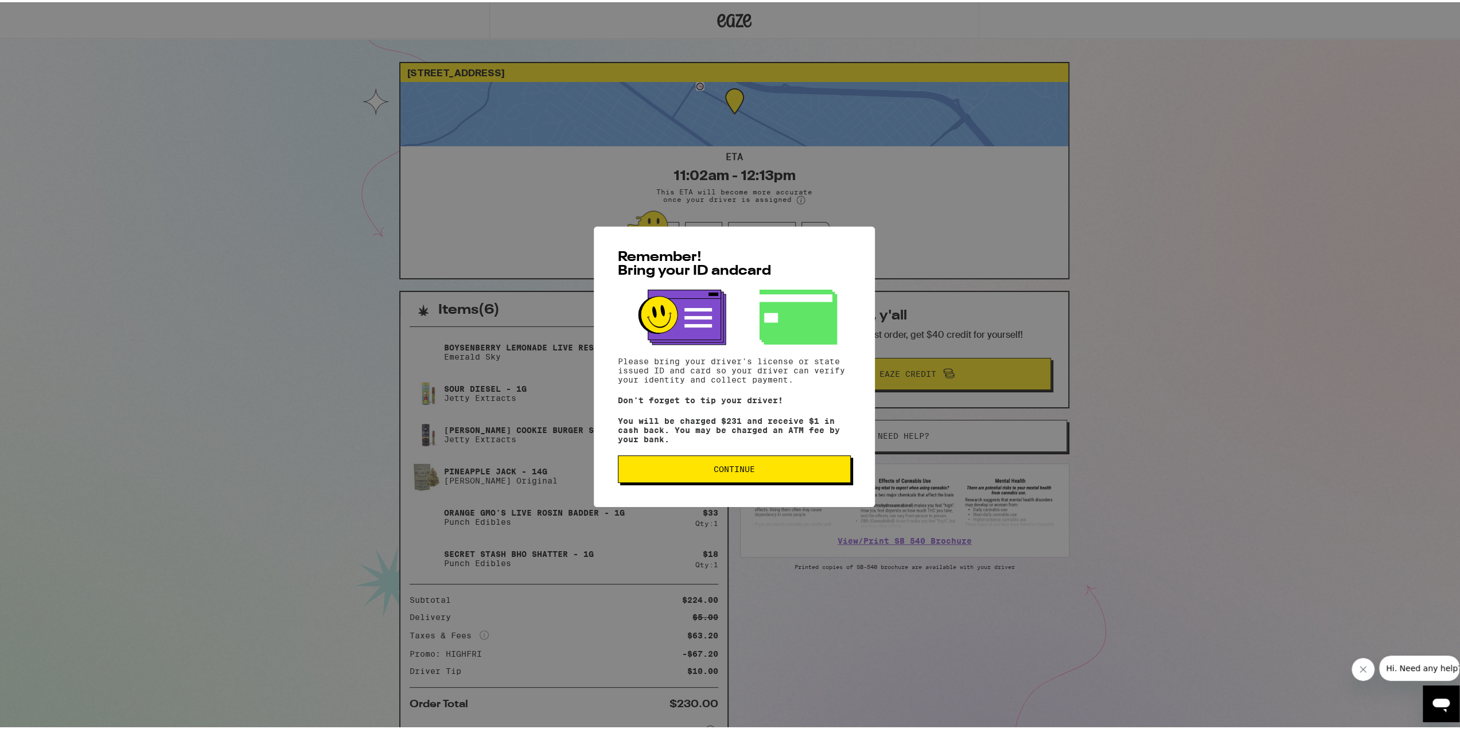
click at [699, 467] on button "Continue" at bounding box center [734, 467] width 233 height 28
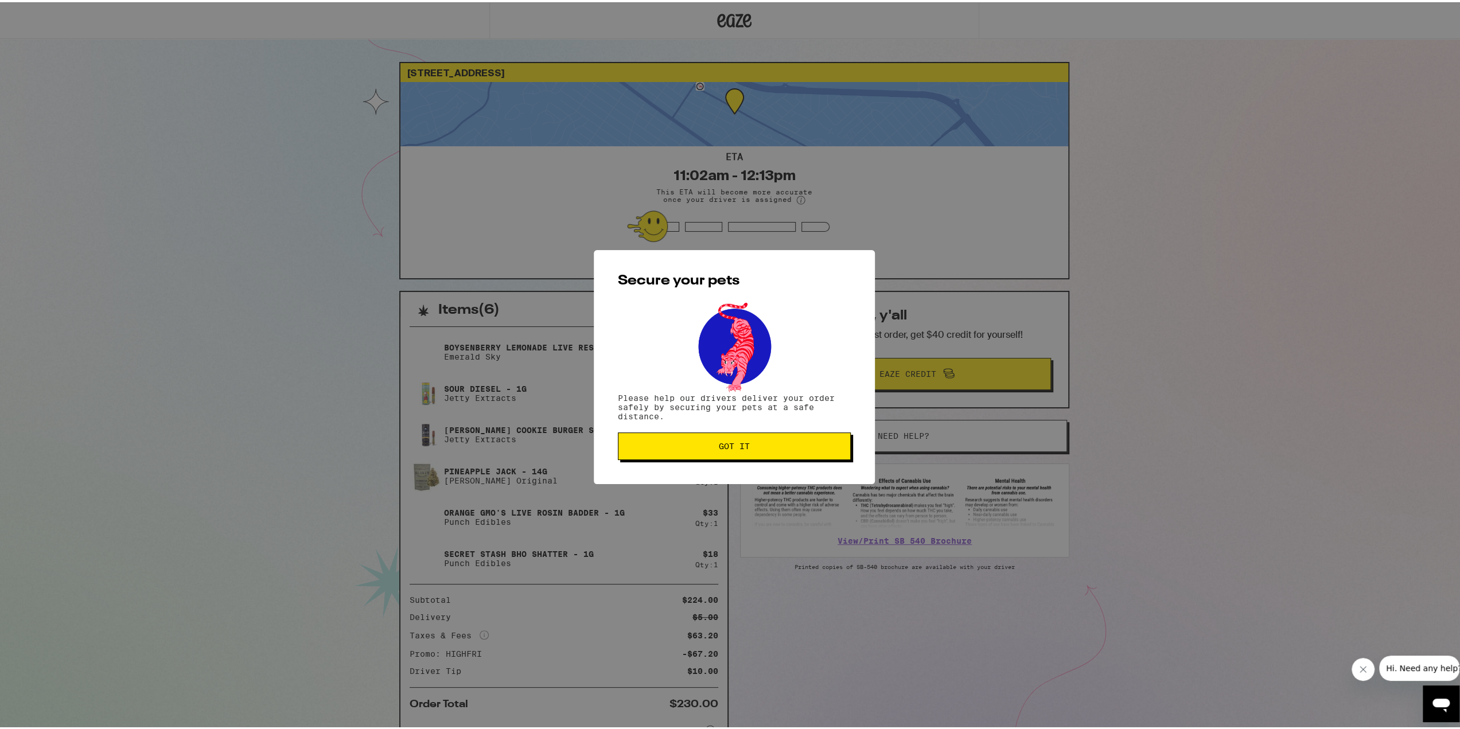
click at [733, 463] on div "Secure your pets Please help our drivers deliver your order safely by securing …" at bounding box center [734, 365] width 281 height 234
click at [733, 456] on button "Got it" at bounding box center [734, 444] width 233 height 28
